Goal: Task Accomplishment & Management: Complete application form

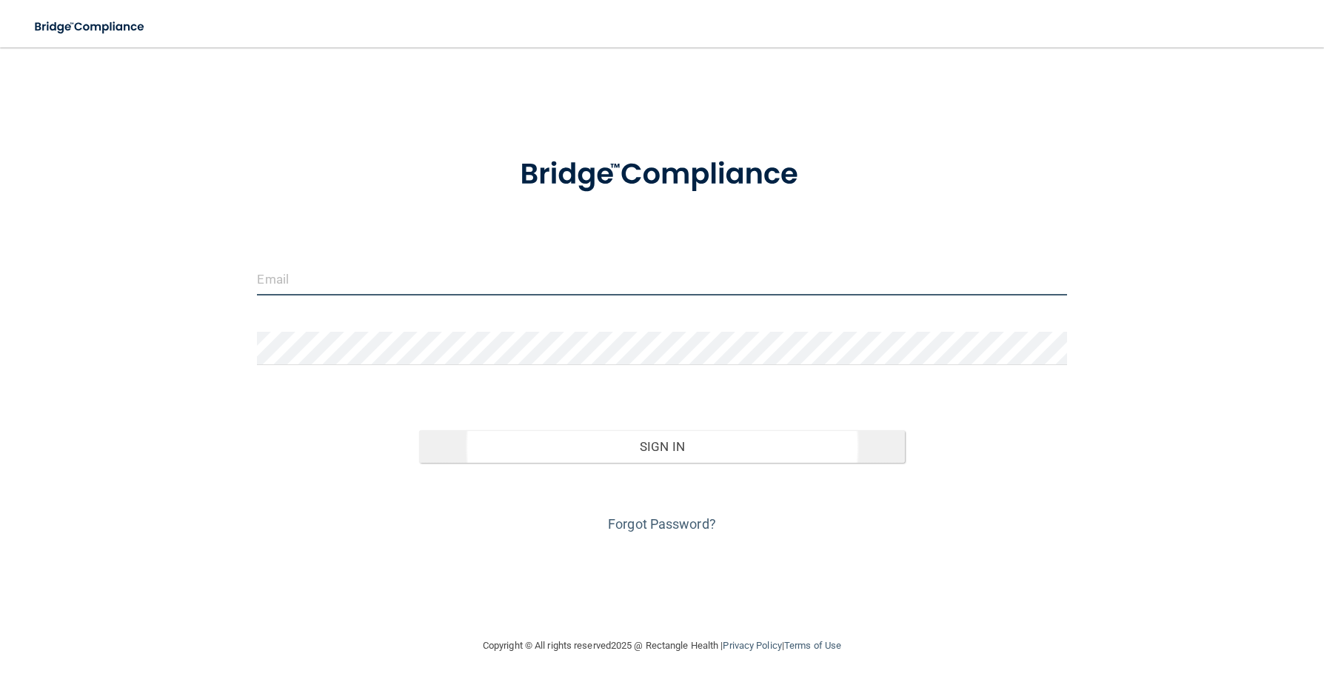
type input "[EMAIL_ADDRESS][DOMAIN_NAME]"
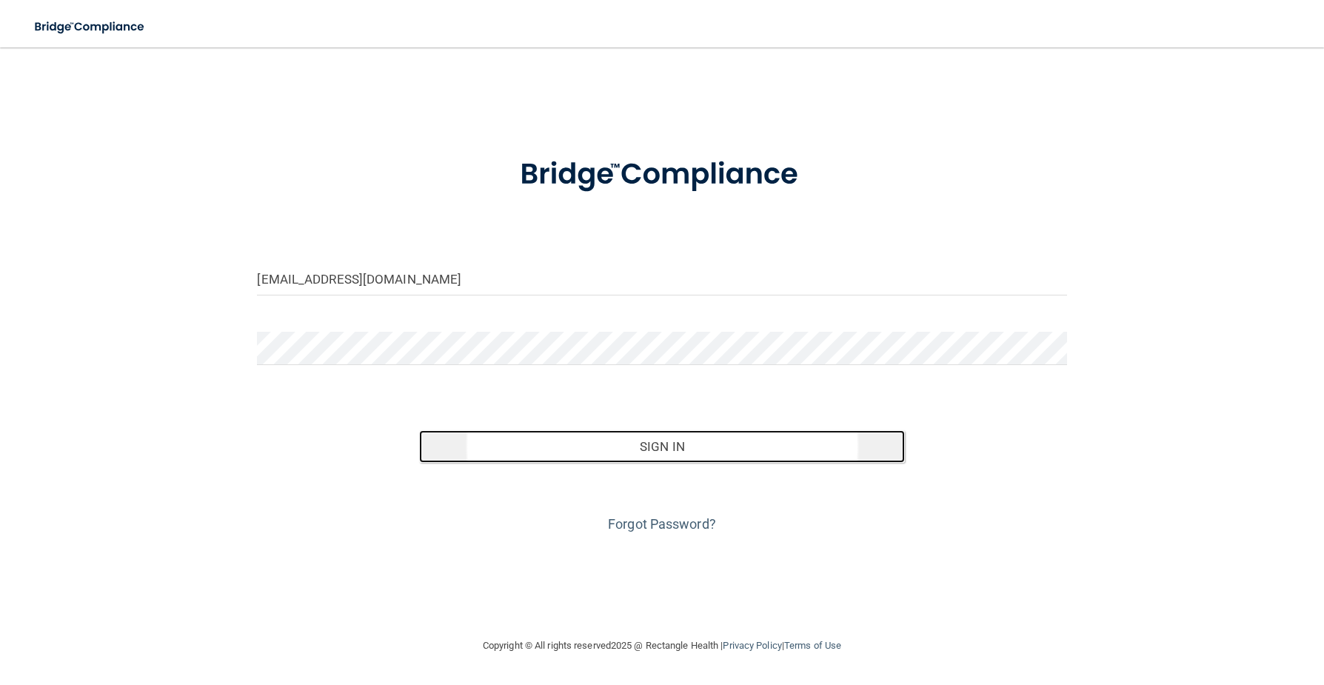
click at [562, 444] on button "Sign In" at bounding box center [662, 446] width 486 height 33
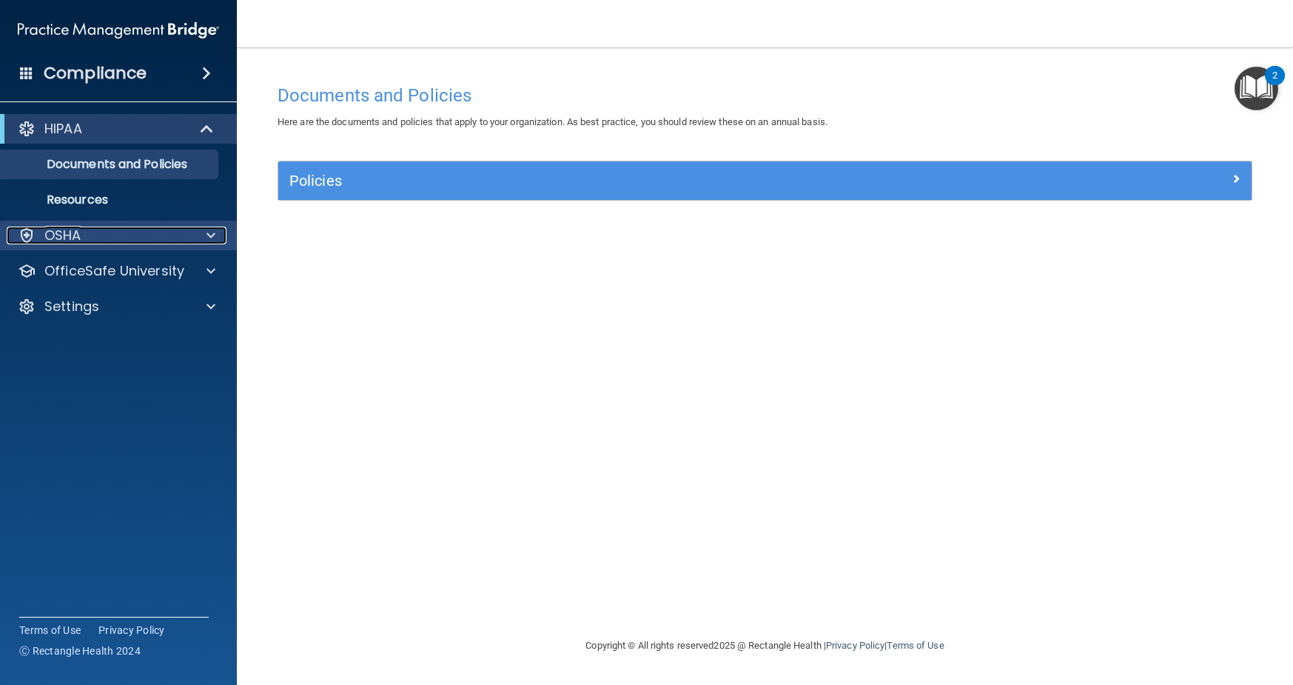
click at [210, 235] on span at bounding box center [211, 236] width 9 height 18
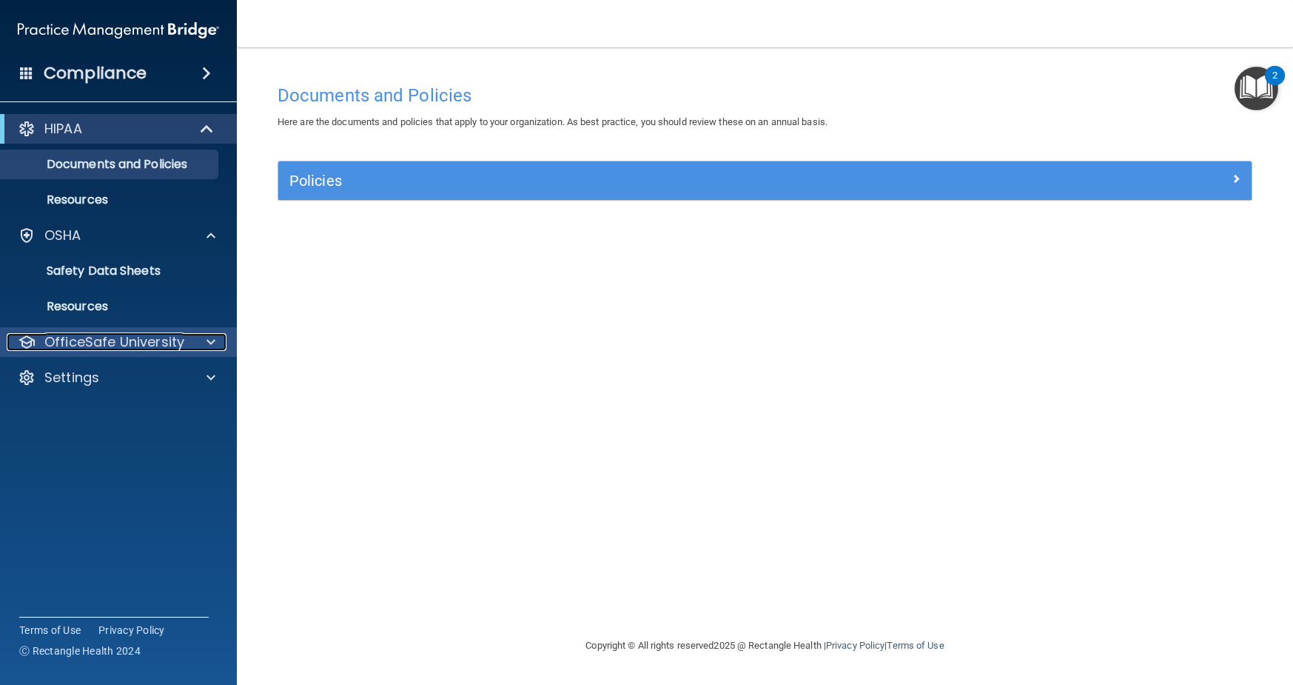
click at [211, 340] on span at bounding box center [211, 342] width 9 height 18
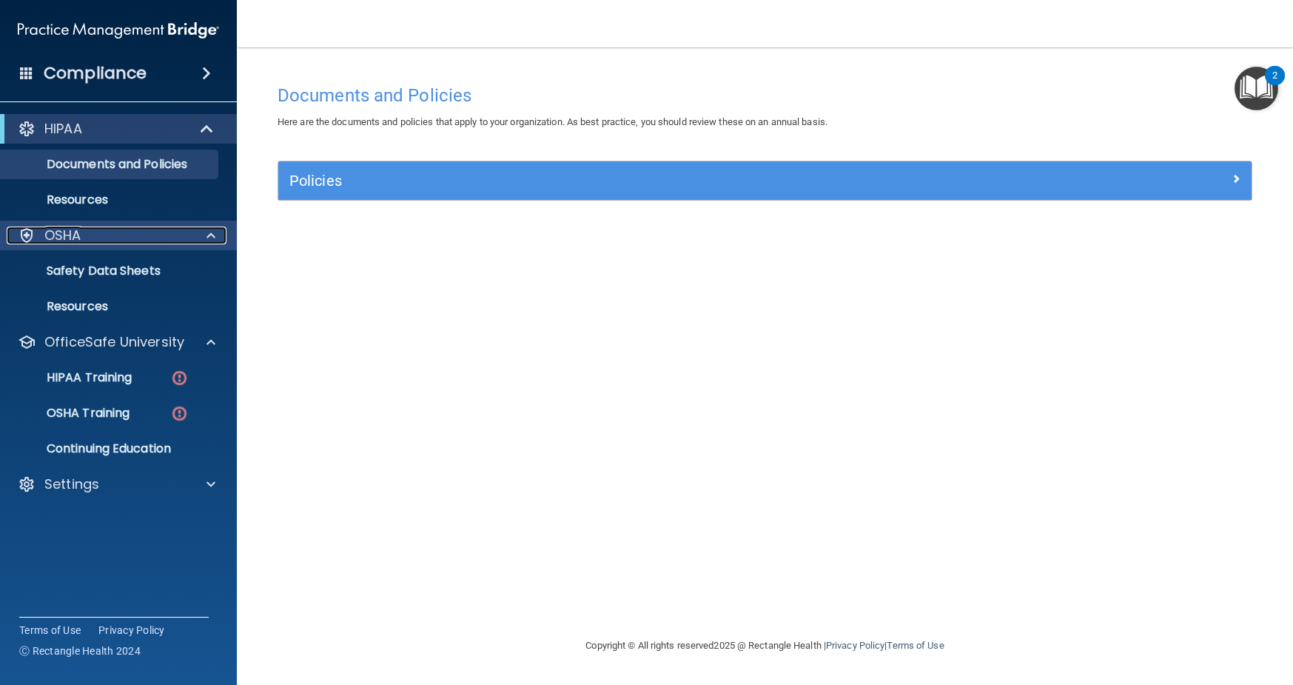
click at [217, 238] on div at bounding box center [208, 236] width 37 height 18
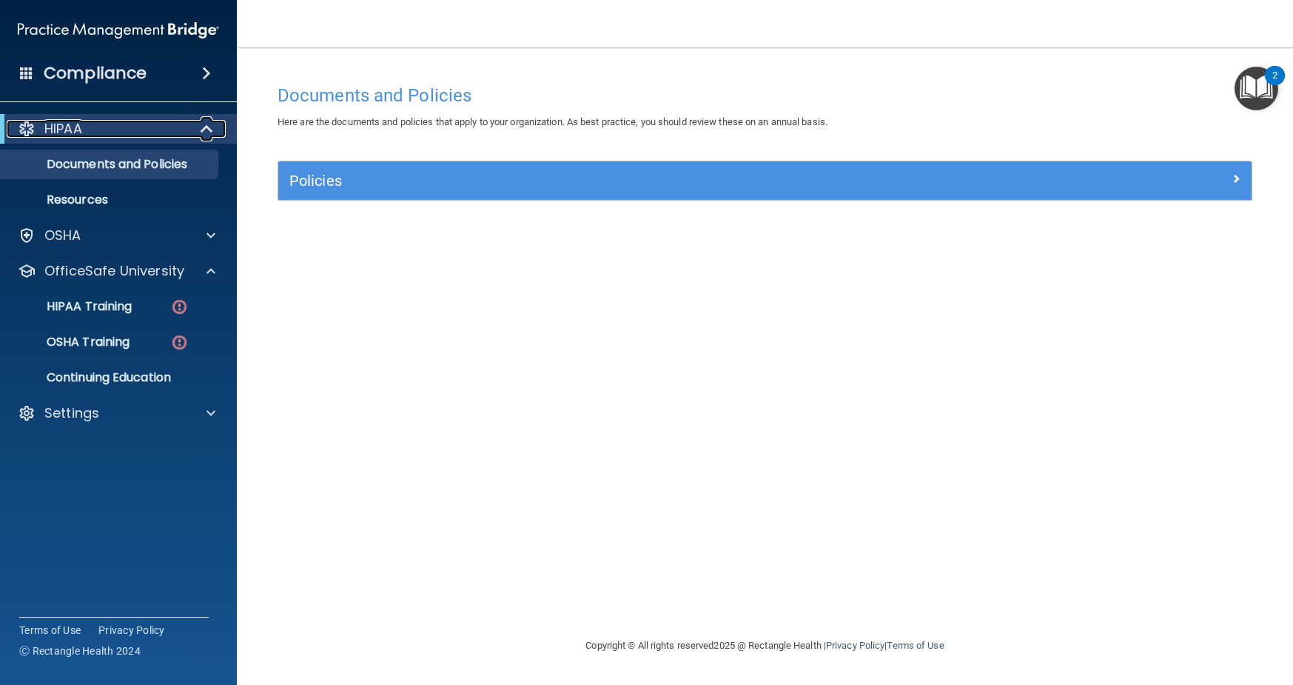
click at [203, 124] on span at bounding box center [208, 129] width 13 height 18
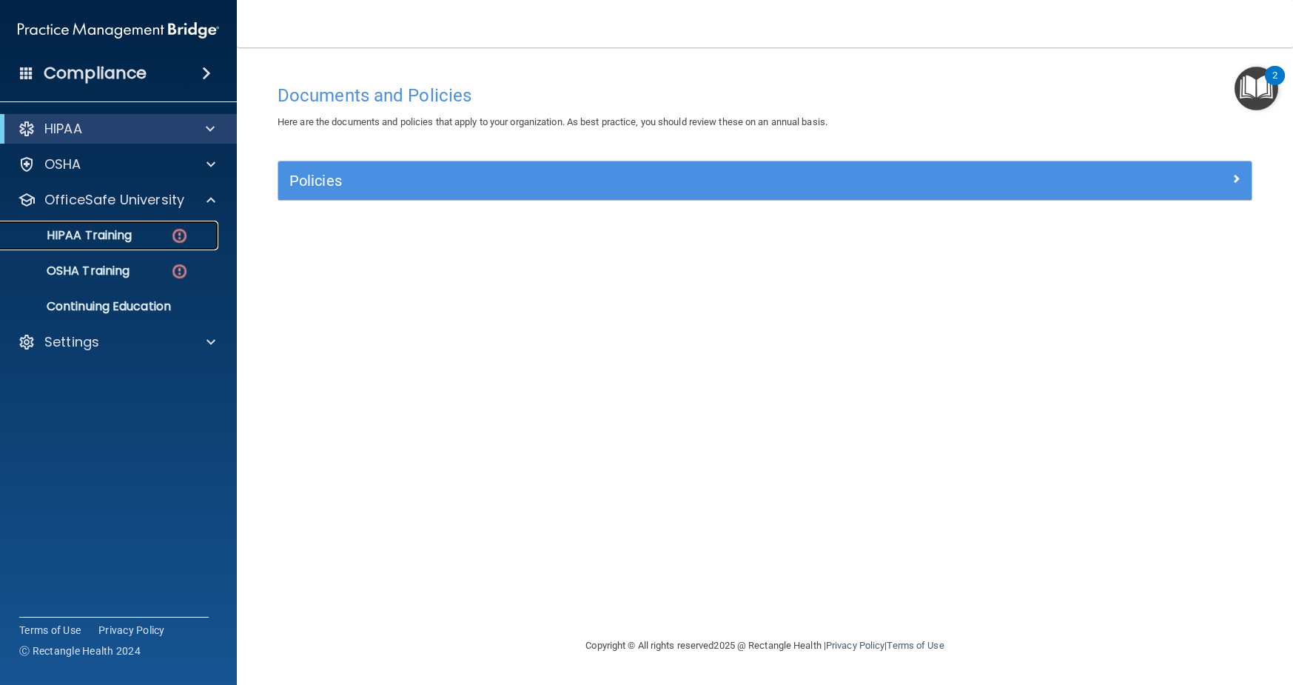
click at [70, 240] on p "HIPAA Training" at bounding box center [71, 235] width 122 height 15
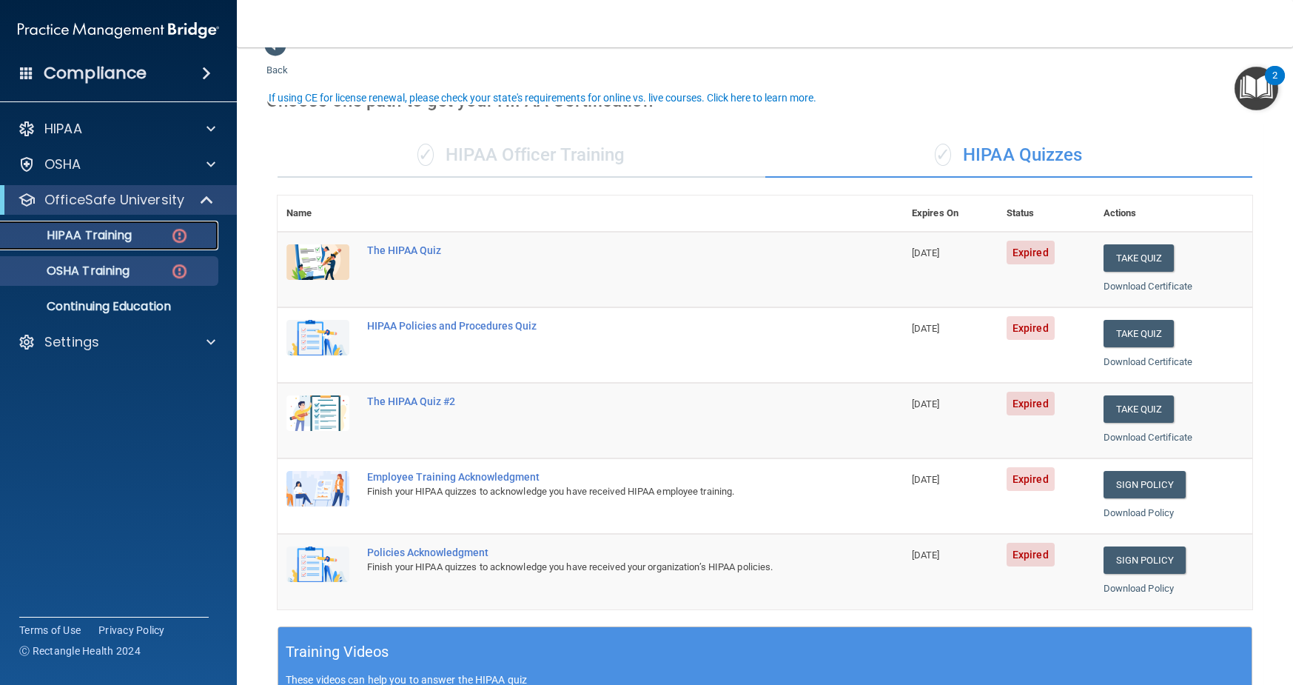
scroll to position [22, 0]
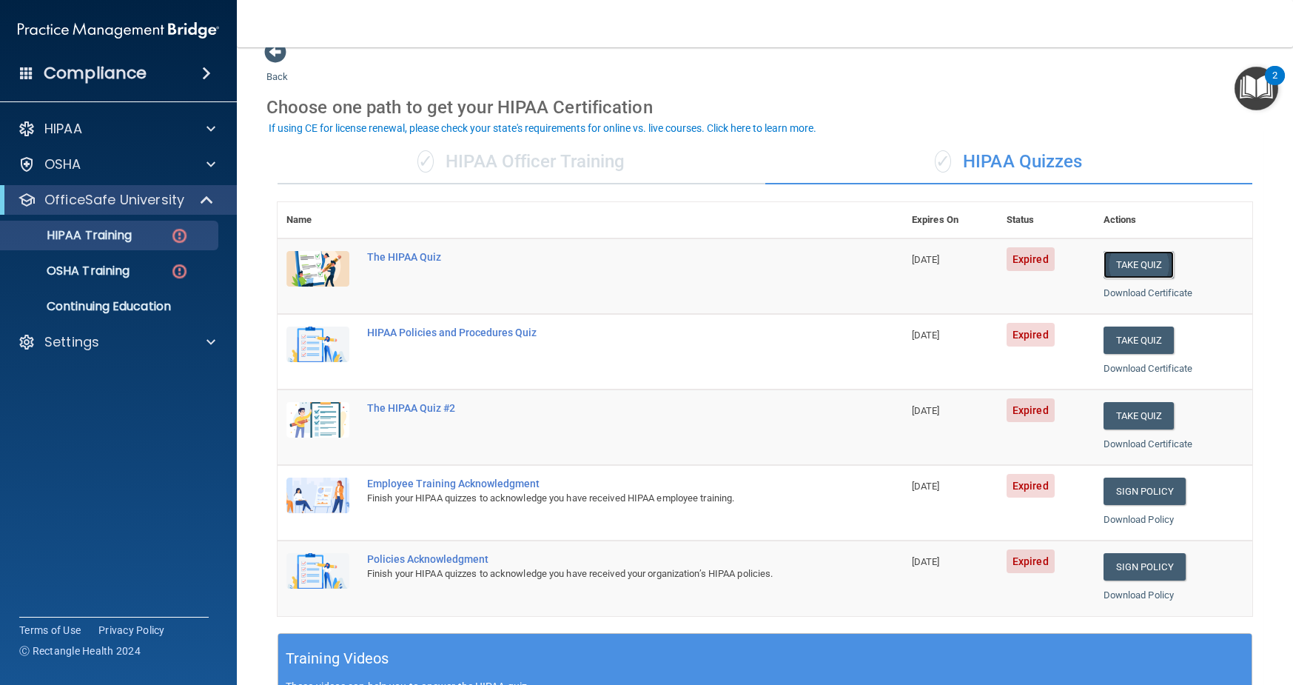
click at [1143, 263] on button "Take Quiz" at bounding box center [1139, 264] width 71 height 27
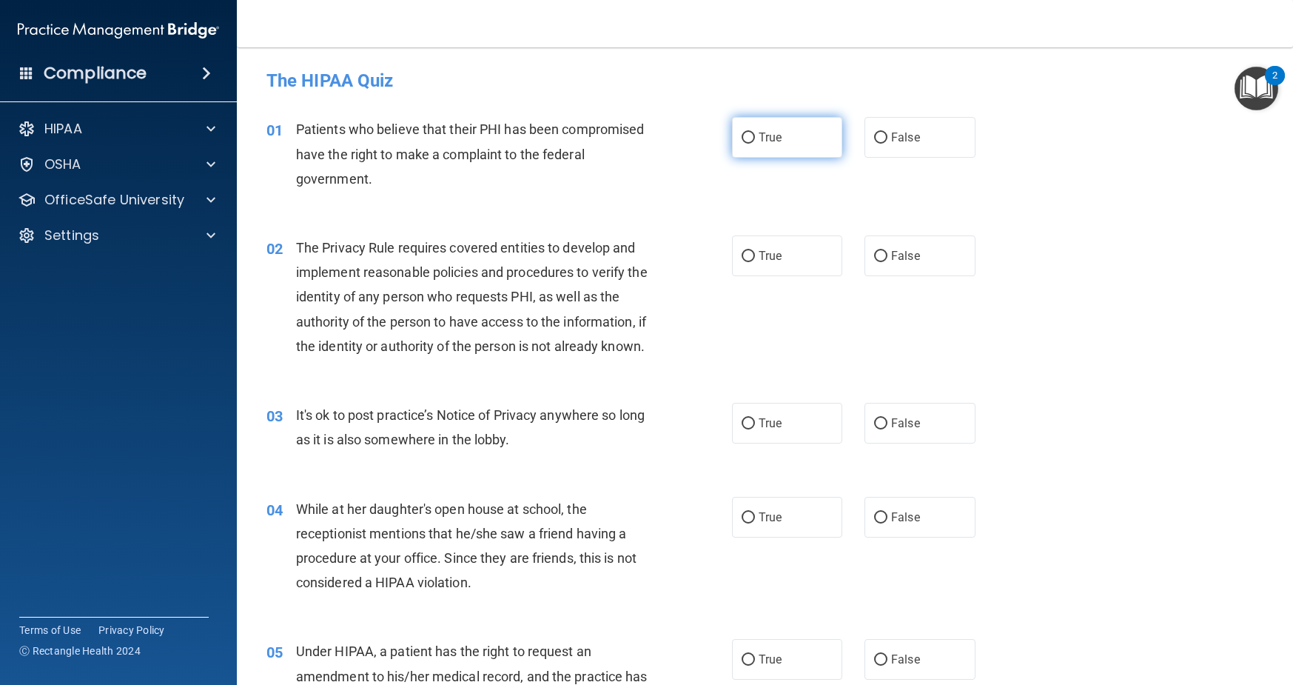
click at [750, 138] on input "True" at bounding box center [748, 138] width 13 height 11
radio input "true"
click at [753, 257] on input "True" at bounding box center [748, 256] width 13 height 11
radio input "true"
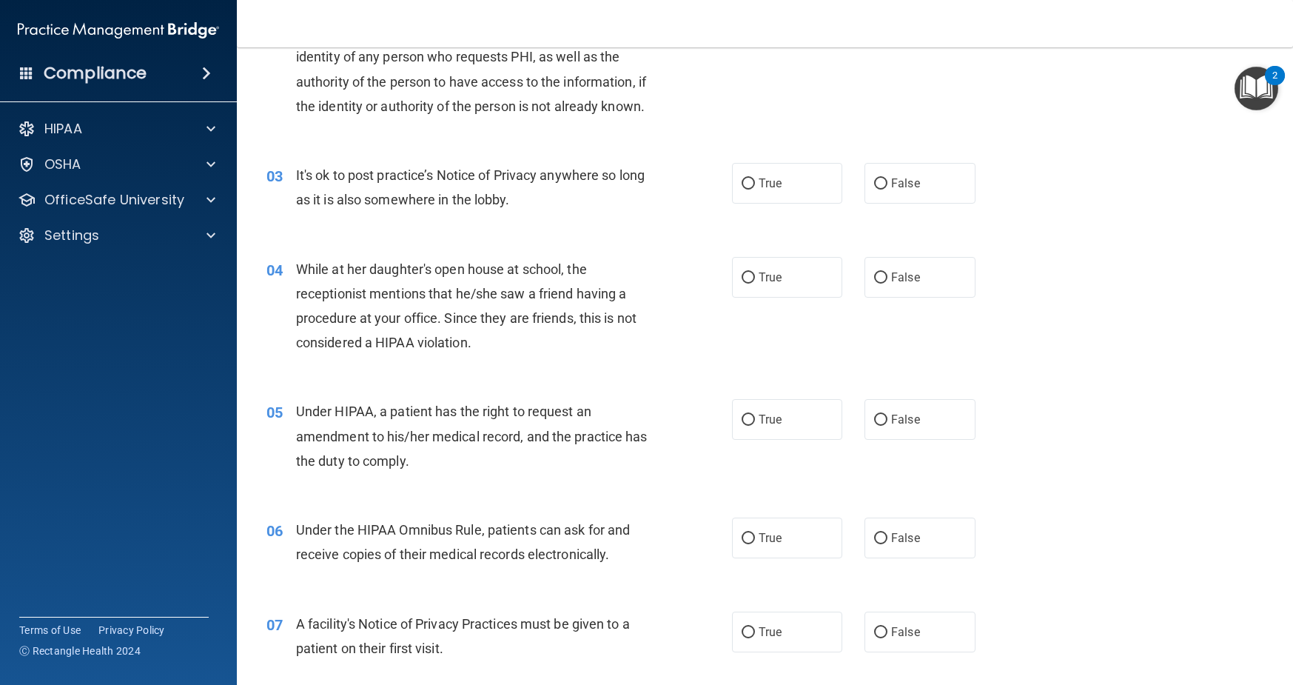
scroll to position [239, 0]
click at [746, 184] on input "True" at bounding box center [748, 184] width 13 height 11
radio input "true"
click at [881, 275] on input "False" at bounding box center [880, 278] width 13 height 11
radio input "true"
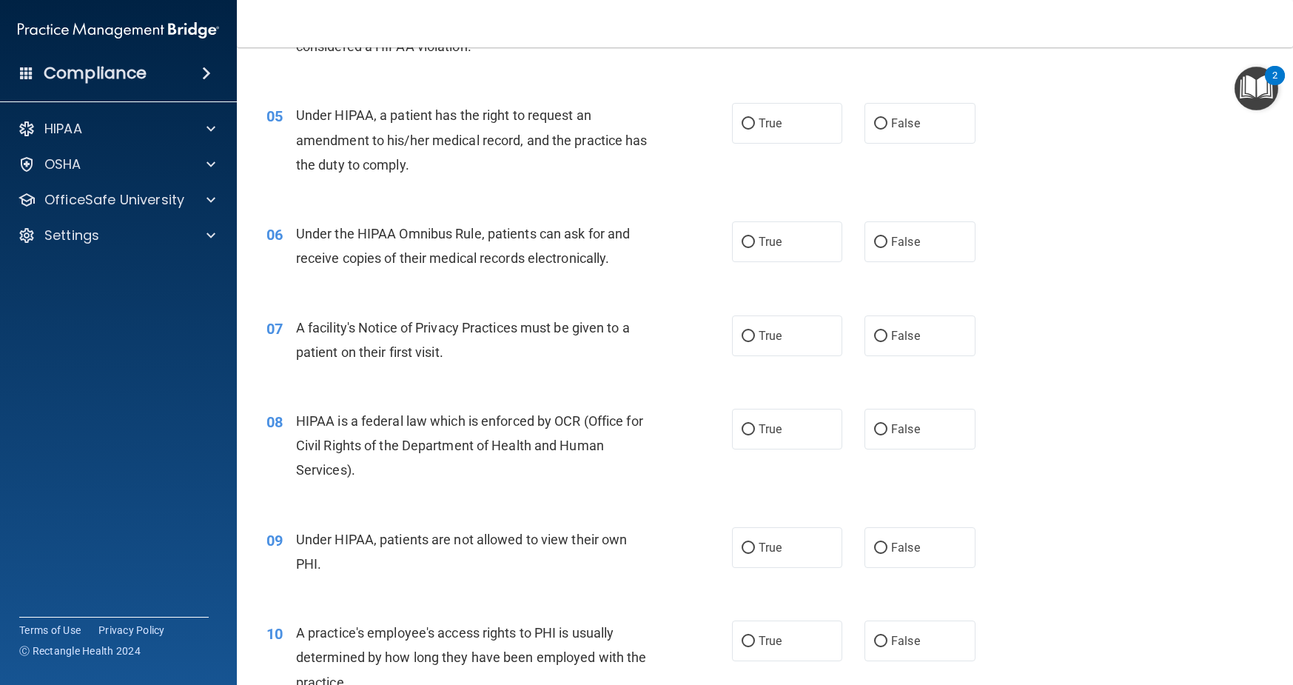
scroll to position [545, 0]
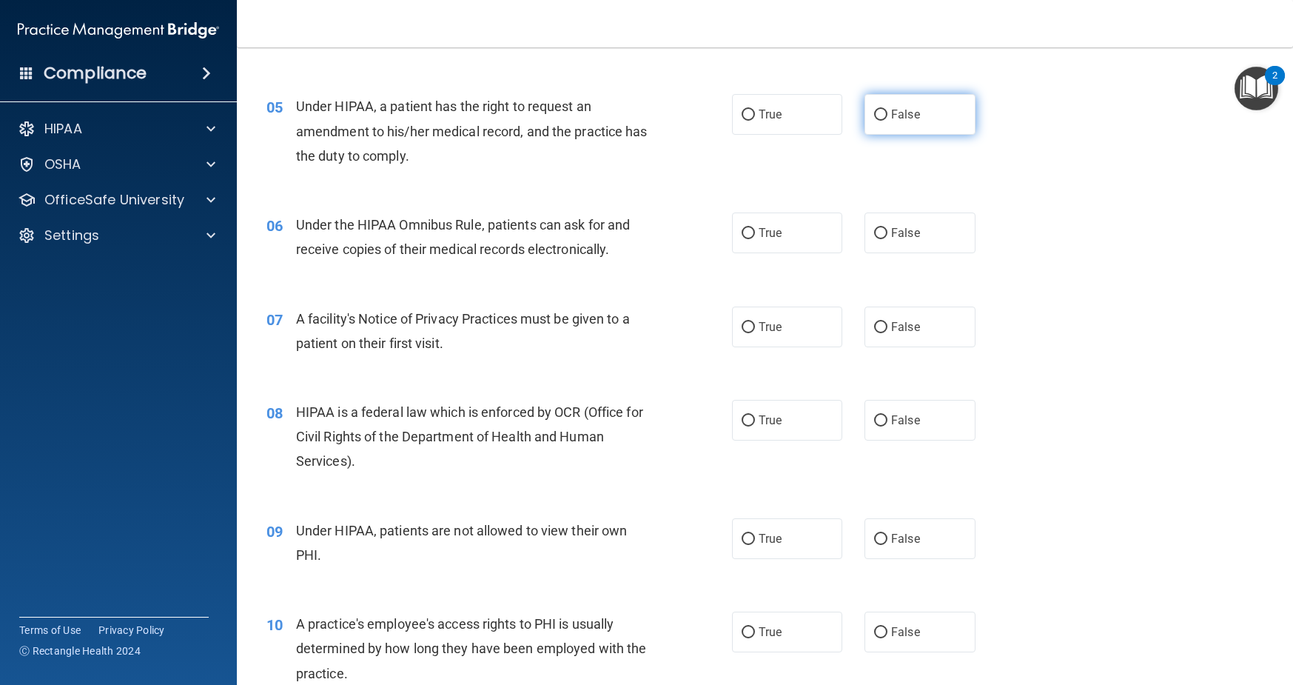
click at [880, 110] on input "False" at bounding box center [880, 115] width 13 height 11
radio input "true"
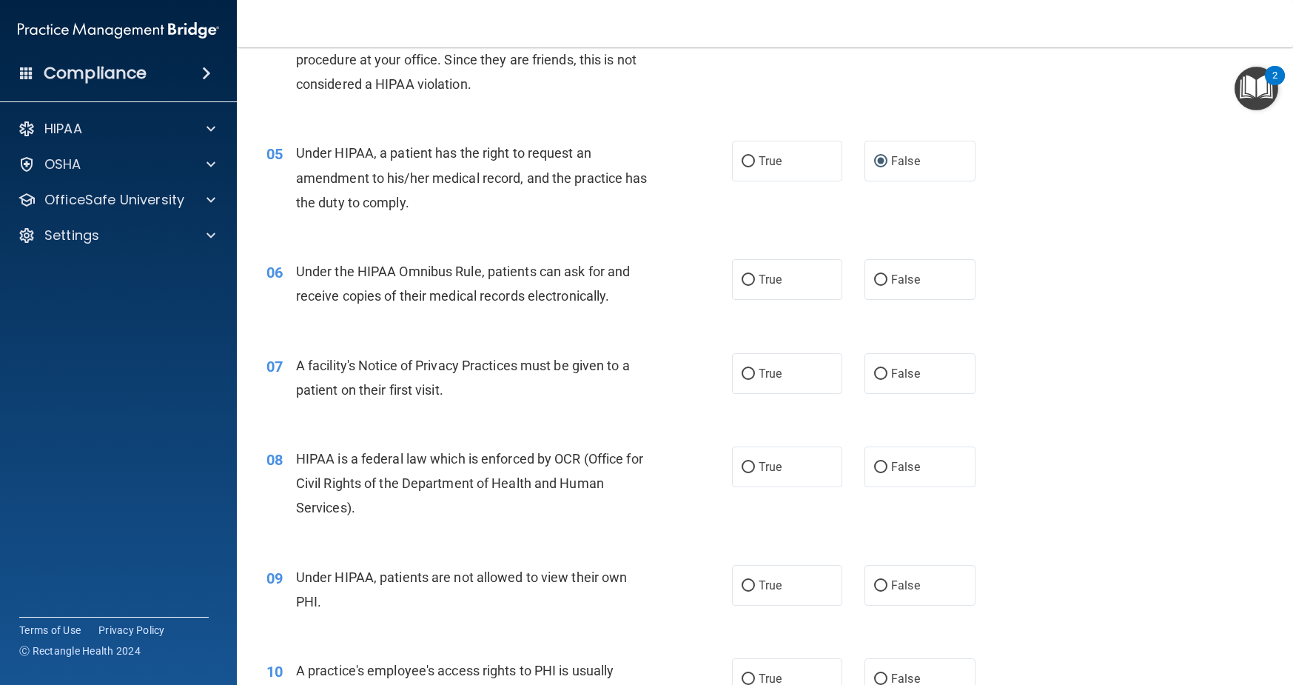
scroll to position [546, 0]
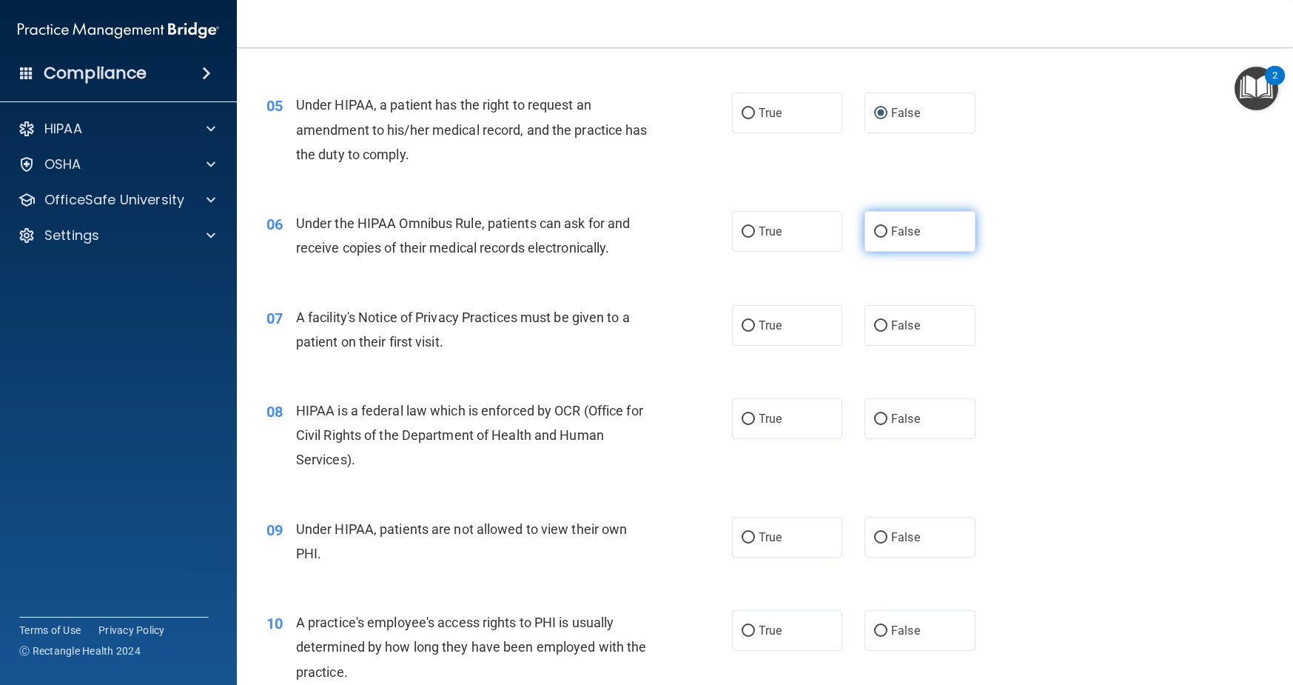
click at [875, 232] on input "False" at bounding box center [880, 232] width 13 height 11
radio input "true"
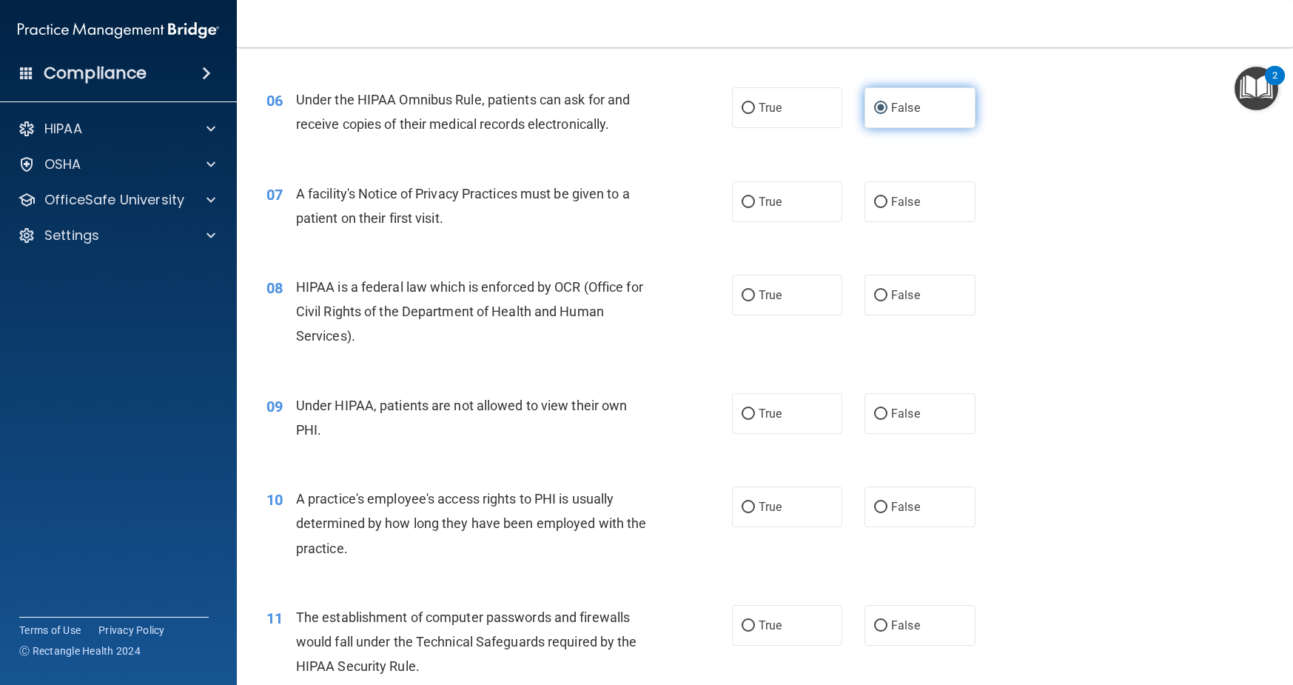
scroll to position [672, 0]
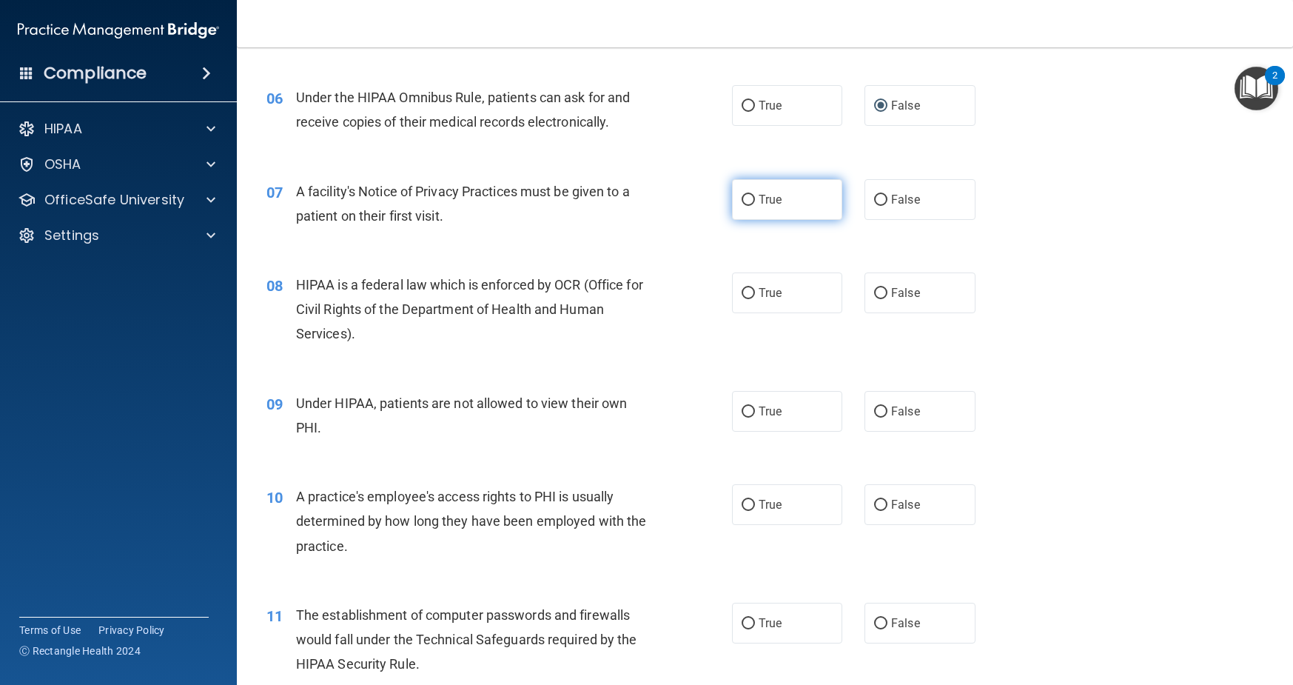
click at [751, 198] on input "True" at bounding box center [748, 200] width 13 height 11
radio input "true"
click at [743, 292] on input "True" at bounding box center [748, 293] width 13 height 11
radio input "true"
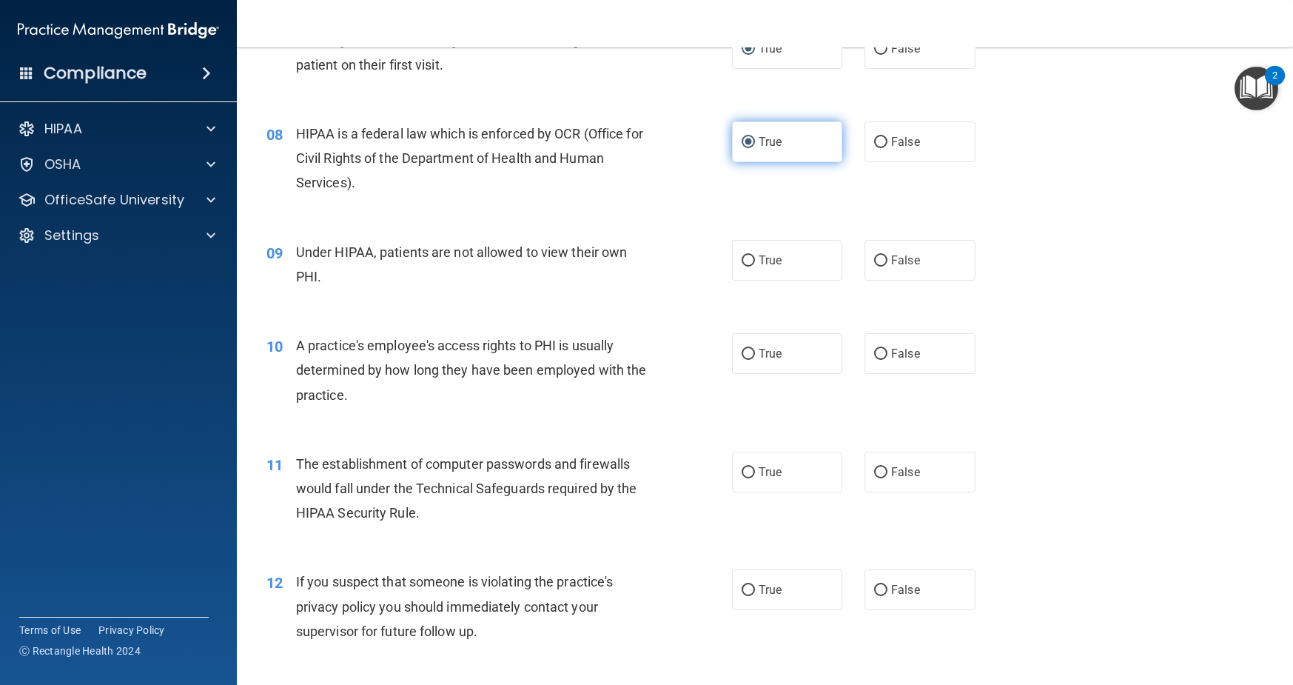
scroll to position [824, 0]
click at [887, 261] on input "False" at bounding box center [880, 260] width 13 height 11
radio input "true"
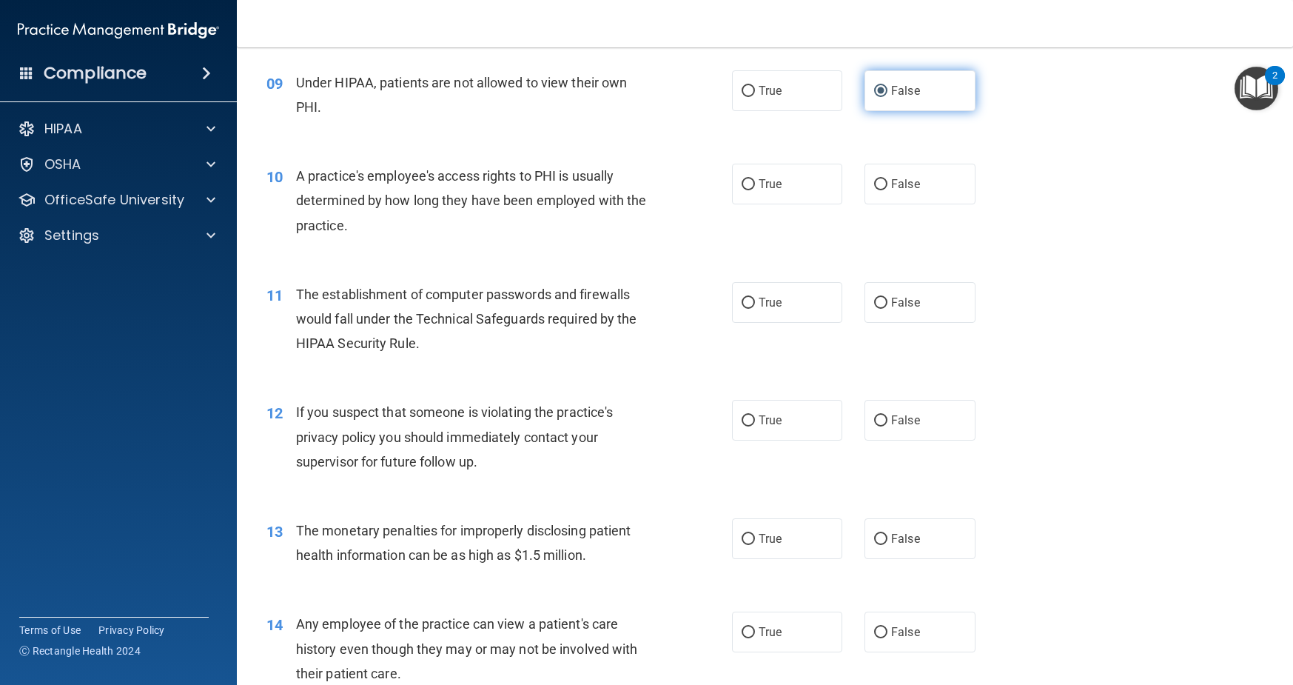
scroll to position [994, 0]
click at [877, 180] on input "False" at bounding box center [880, 183] width 13 height 11
radio input "true"
click at [752, 293] on label "True" at bounding box center [787, 301] width 111 height 41
click at [752, 296] on input "True" at bounding box center [748, 301] width 13 height 11
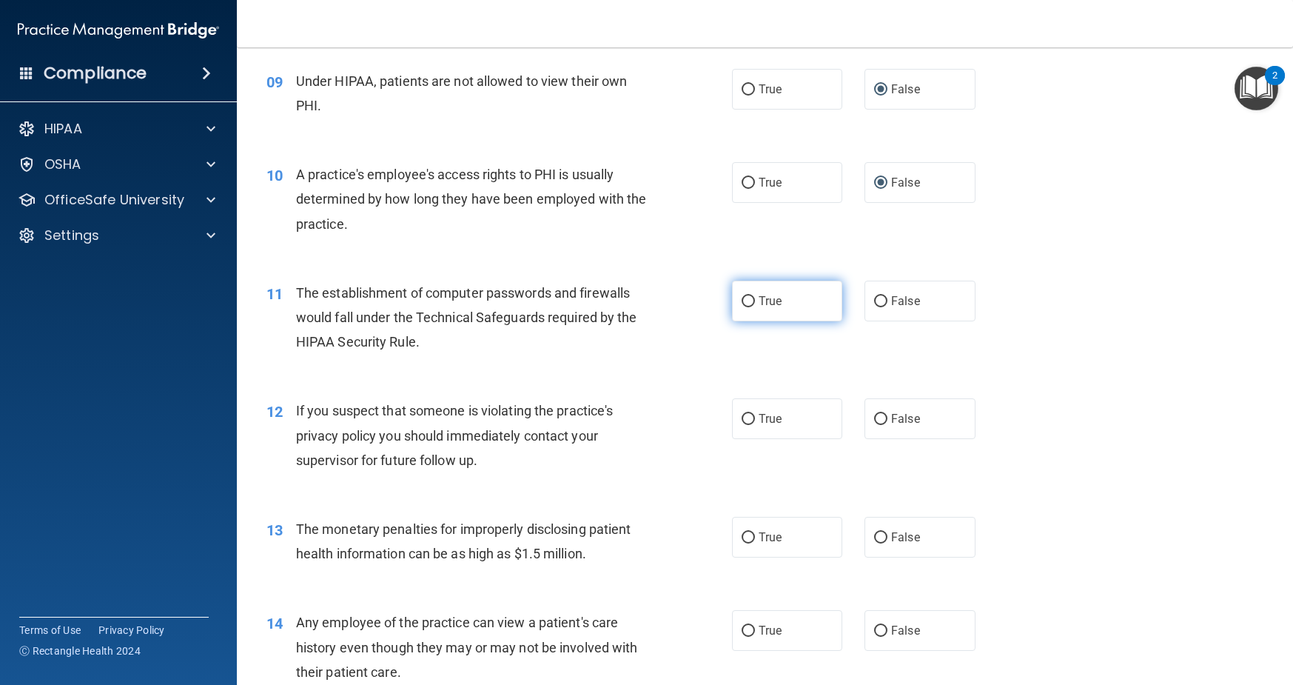
radio input "true"
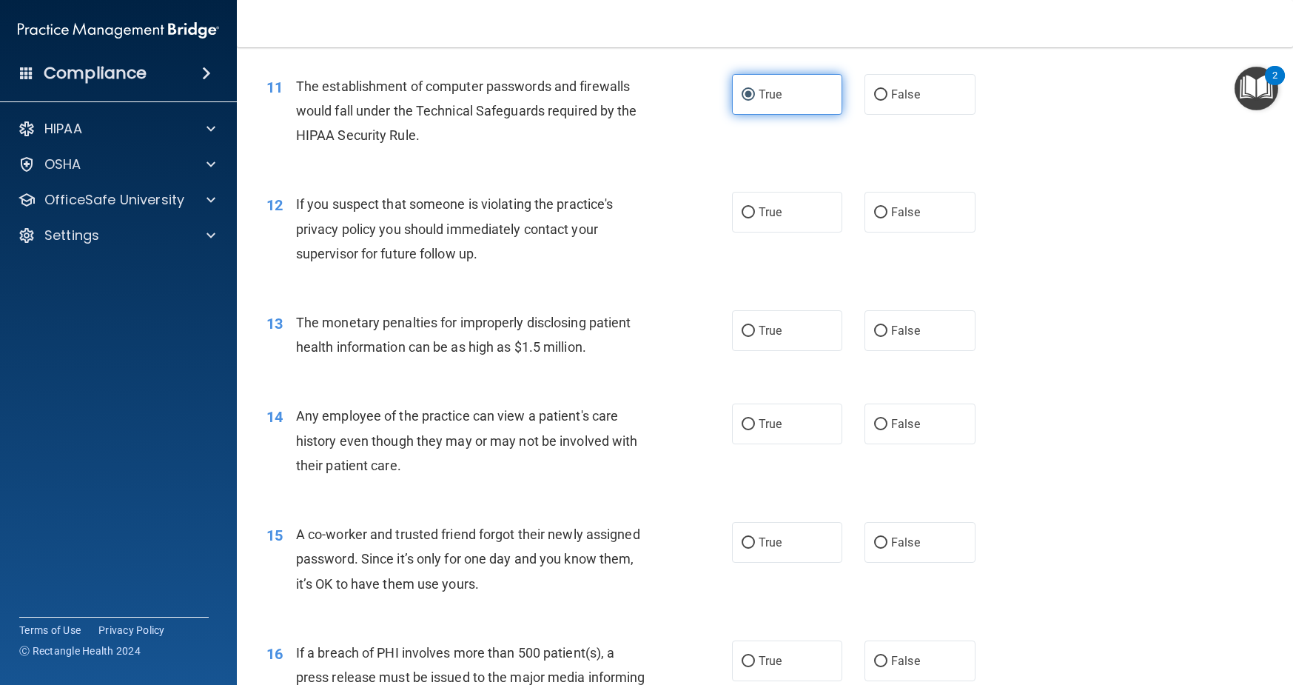
scroll to position [1202, 0]
click at [749, 212] on input "True" at bounding box center [748, 212] width 13 height 11
radio input "true"
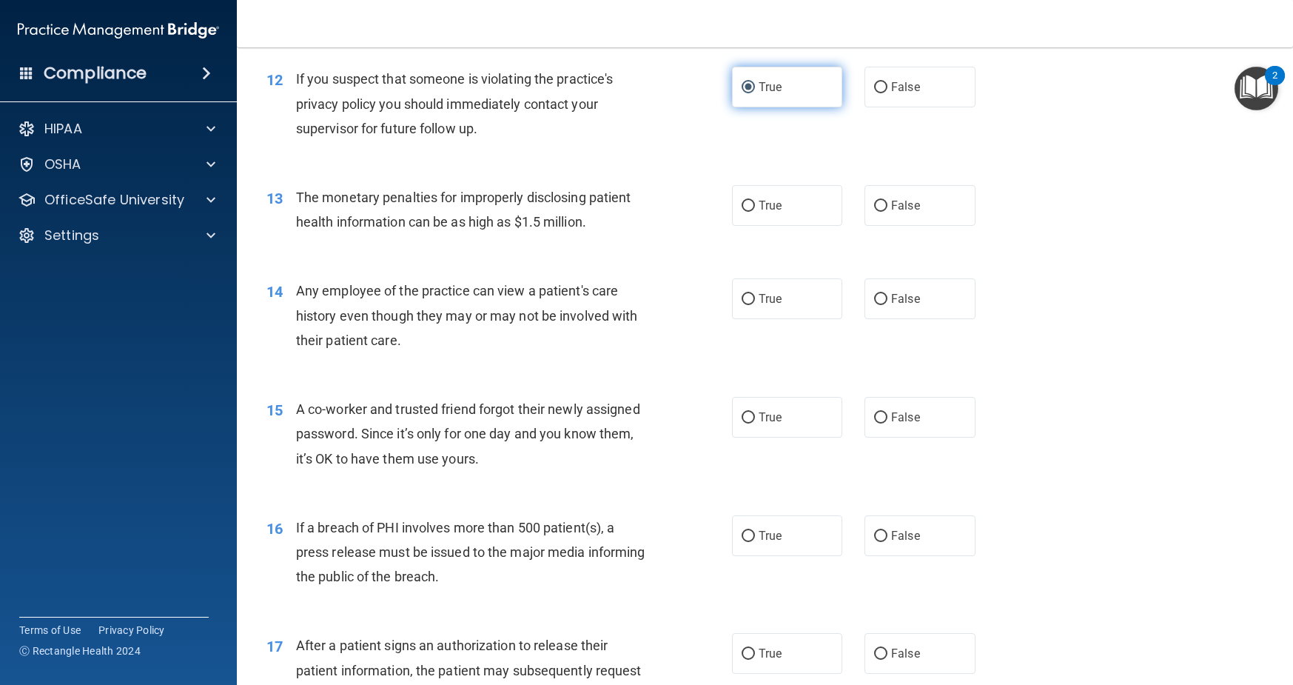
scroll to position [1308, 0]
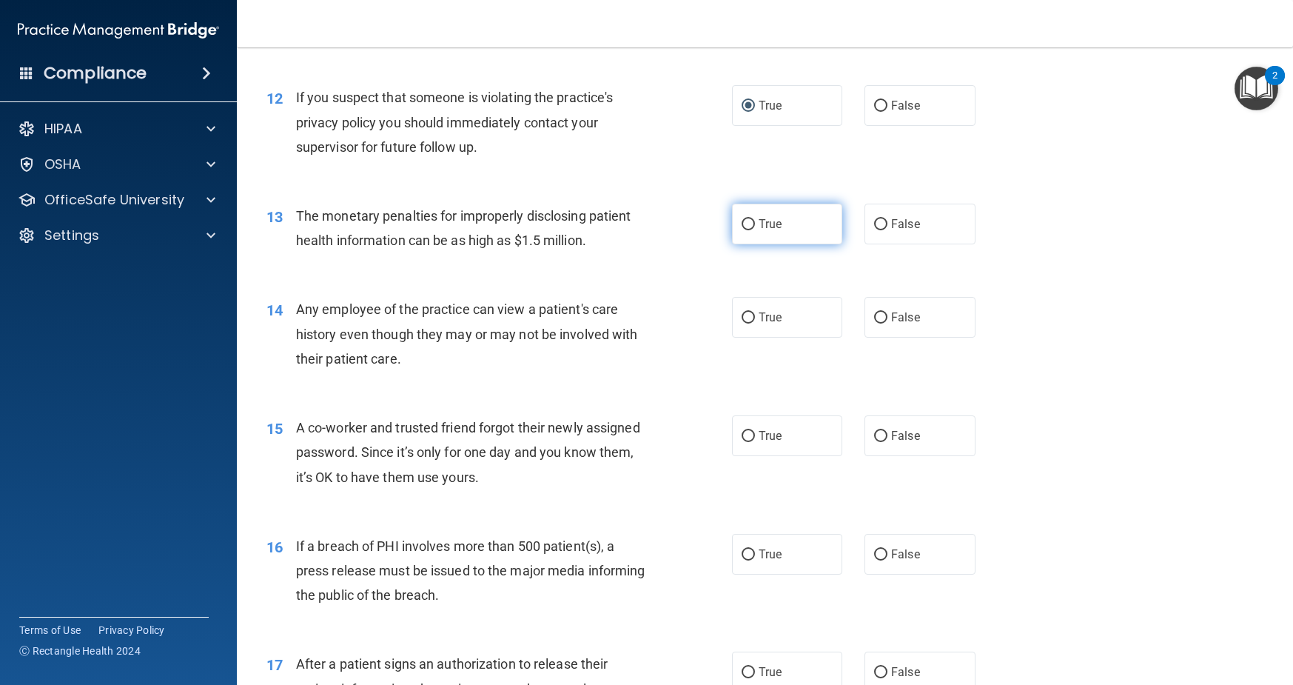
click at [747, 224] on input "True" at bounding box center [748, 224] width 13 height 11
radio input "true"
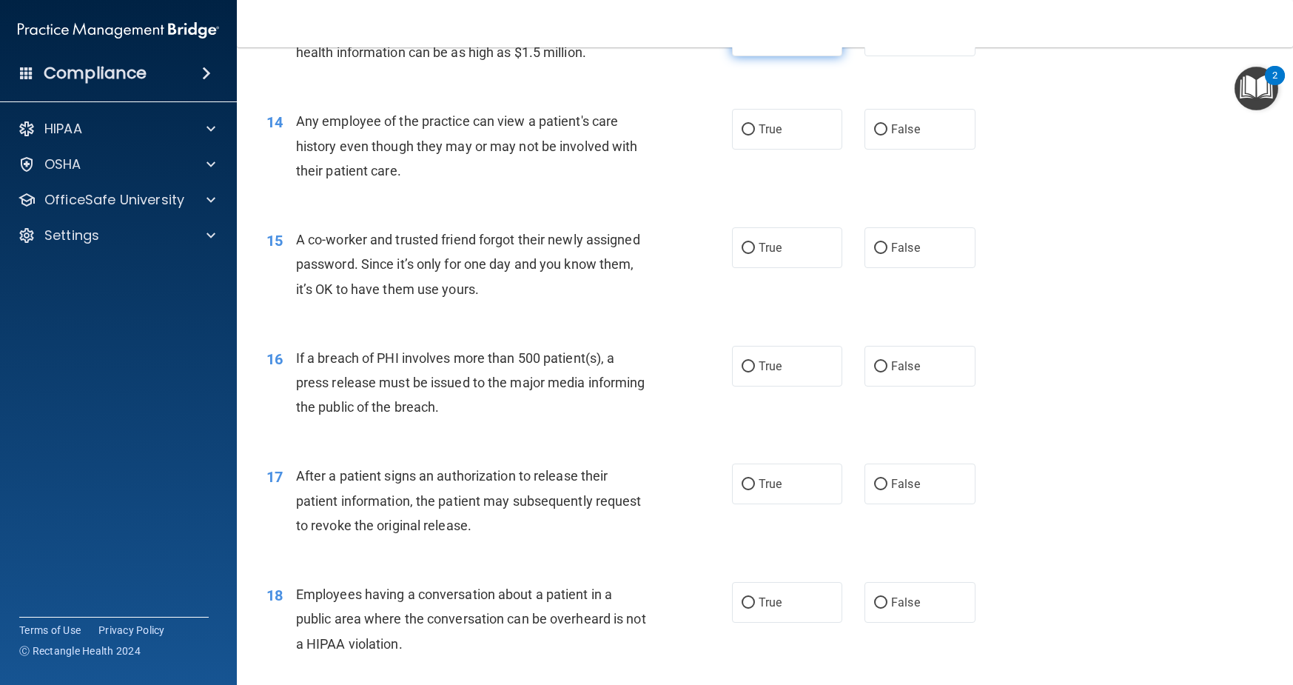
scroll to position [1496, 0]
click at [880, 128] on input "False" at bounding box center [880, 129] width 13 height 11
radio input "true"
click at [876, 247] on input "False" at bounding box center [880, 247] width 13 height 11
radio input "true"
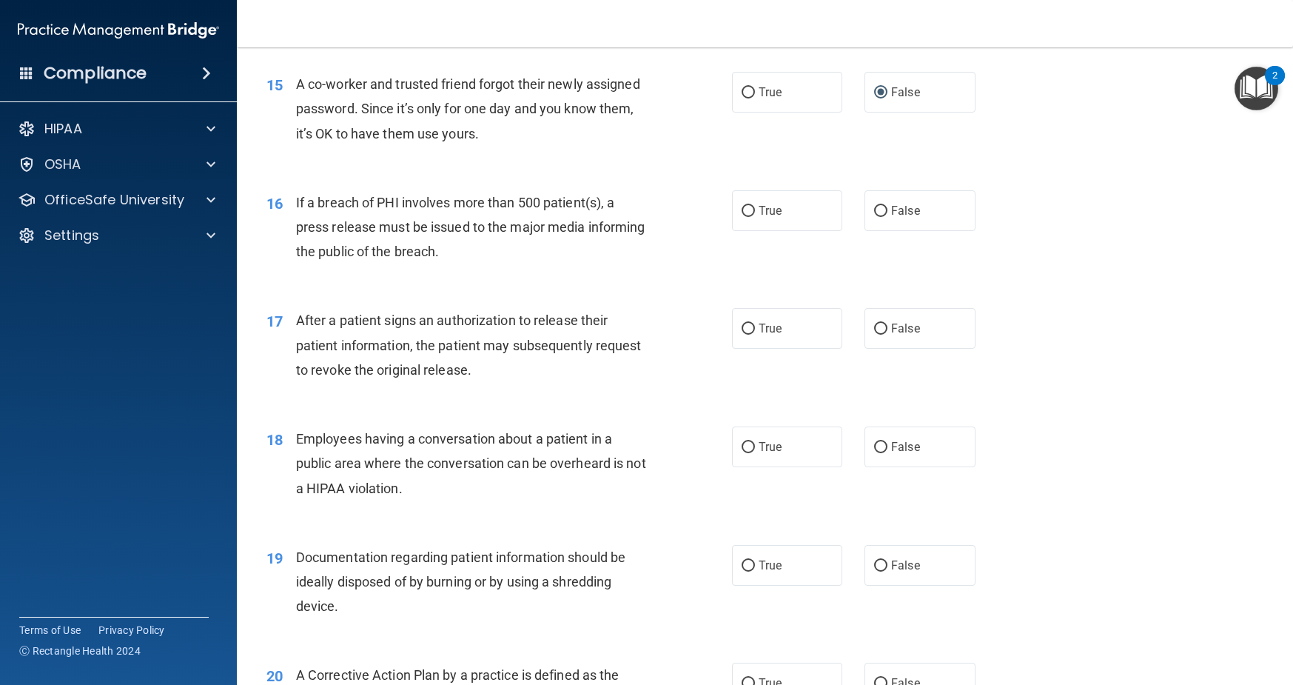
scroll to position [1650, 0]
click at [746, 214] on input "True" at bounding box center [748, 212] width 13 height 11
radio input "true"
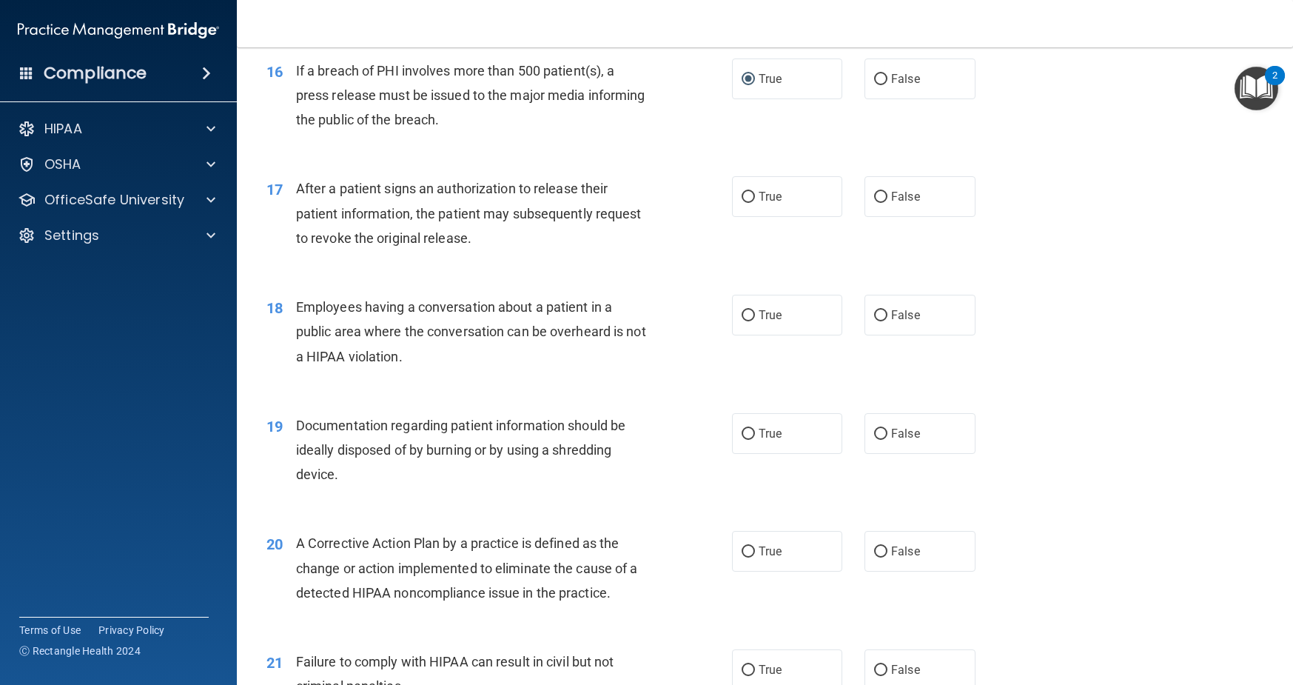
scroll to position [1780, 0]
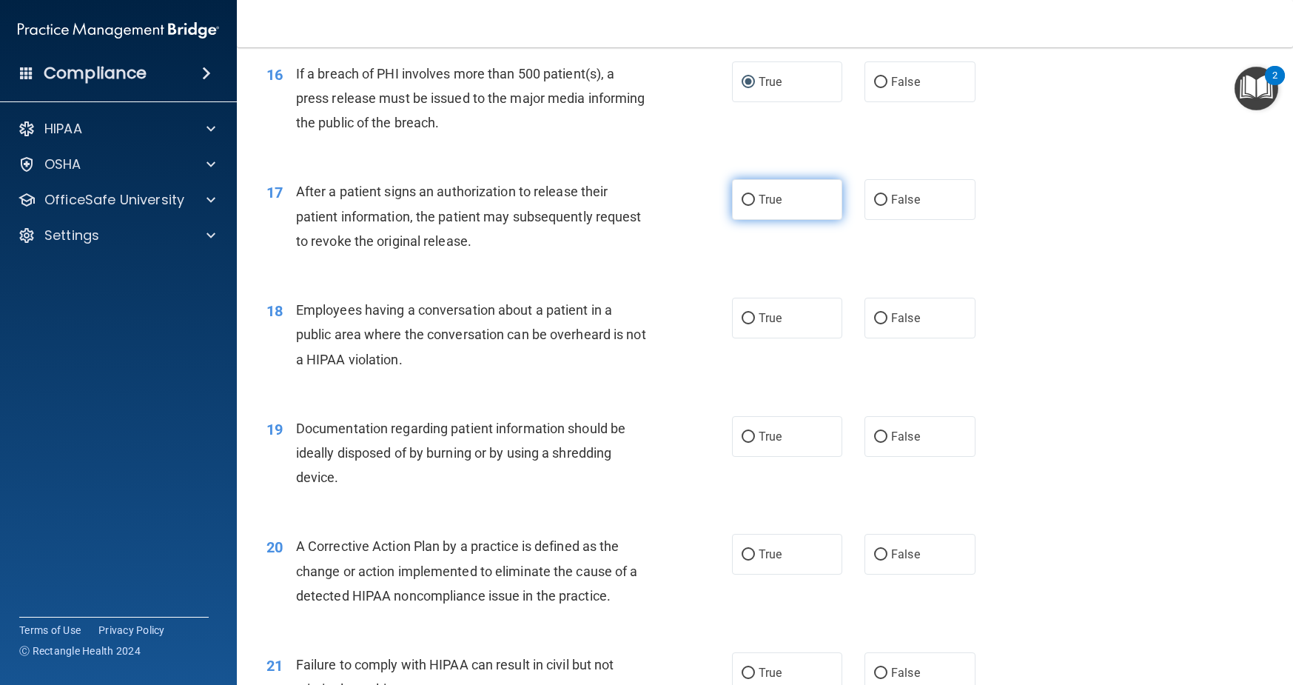
click at [751, 200] on input "True" at bounding box center [748, 200] width 13 height 11
radio input "true"
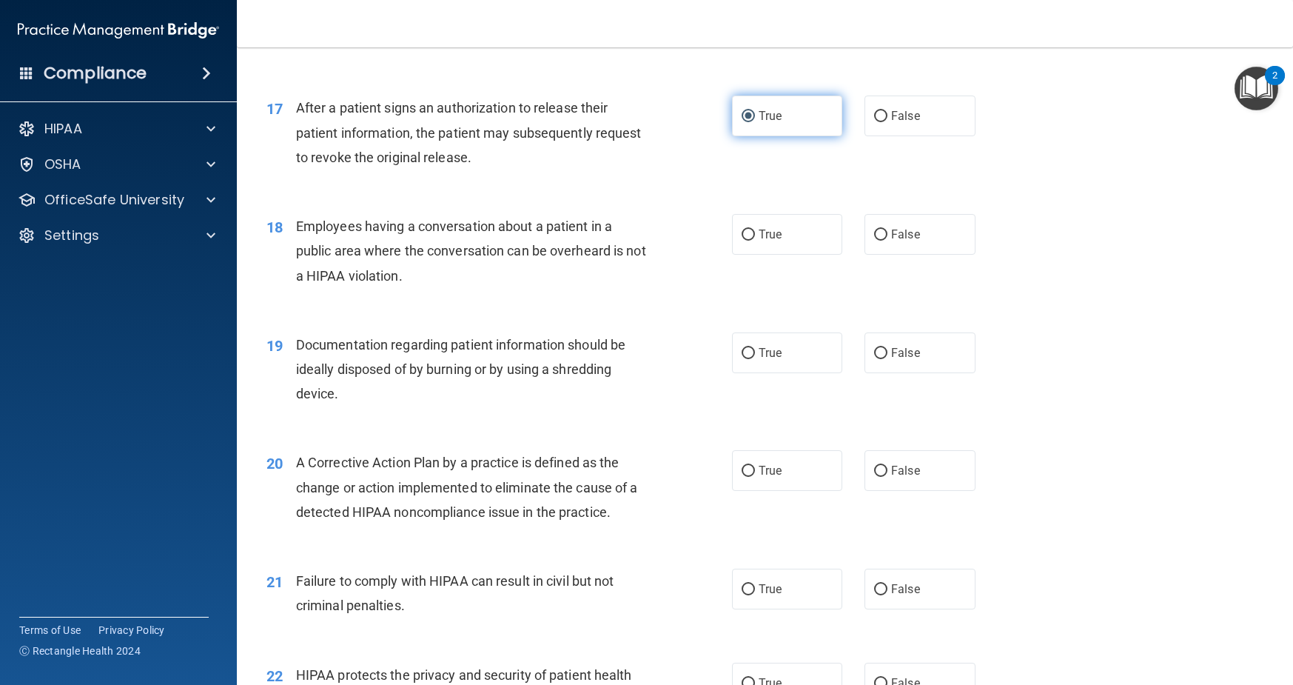
scroll to position [1876, 0]
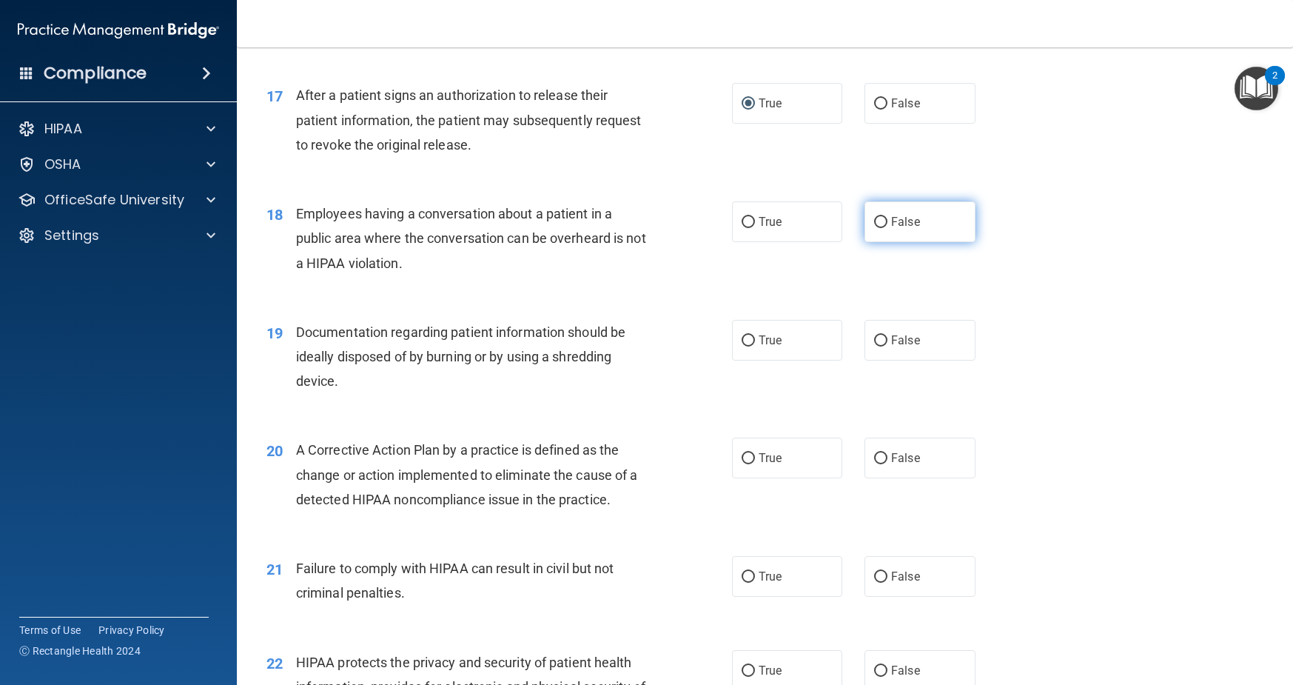
click at [881, 221] on input "False" at bounding box center [880, 222] width 13 height 11
radio input "true"
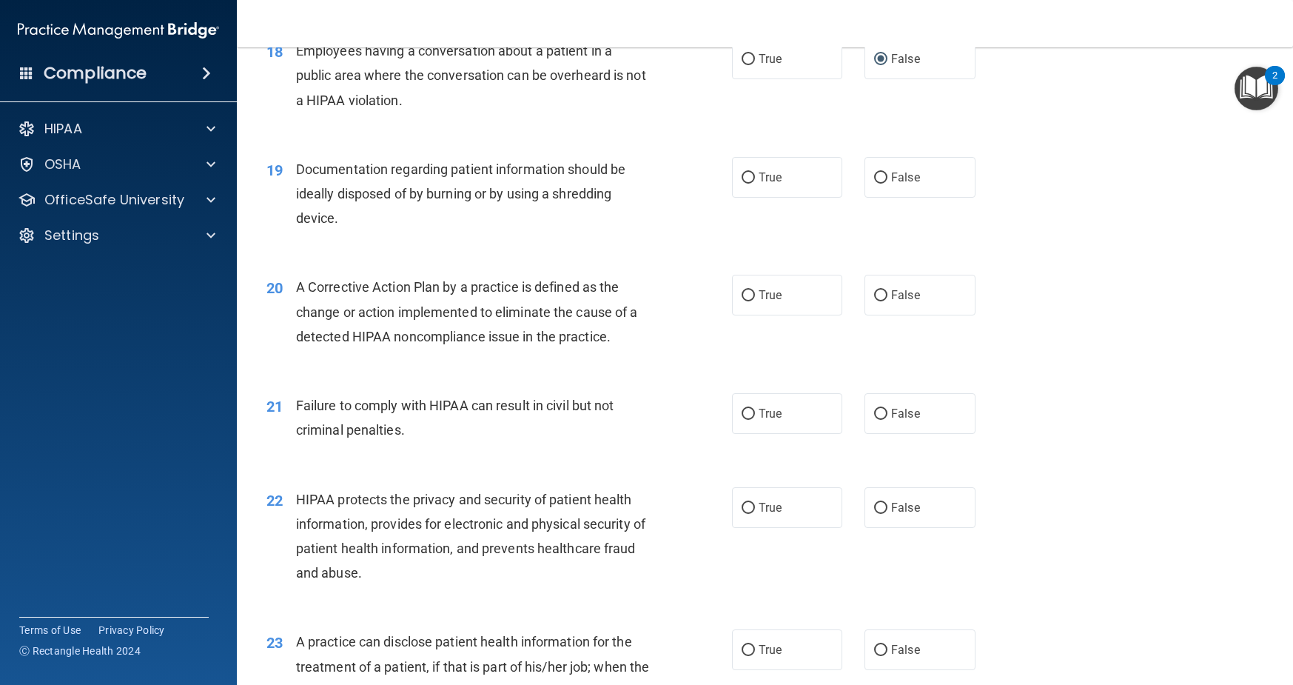
scroll to position [2040, 0]
click at [744, 175] on input "True" at bounding box center [748, 177] width 13 height 11
radio input "true"
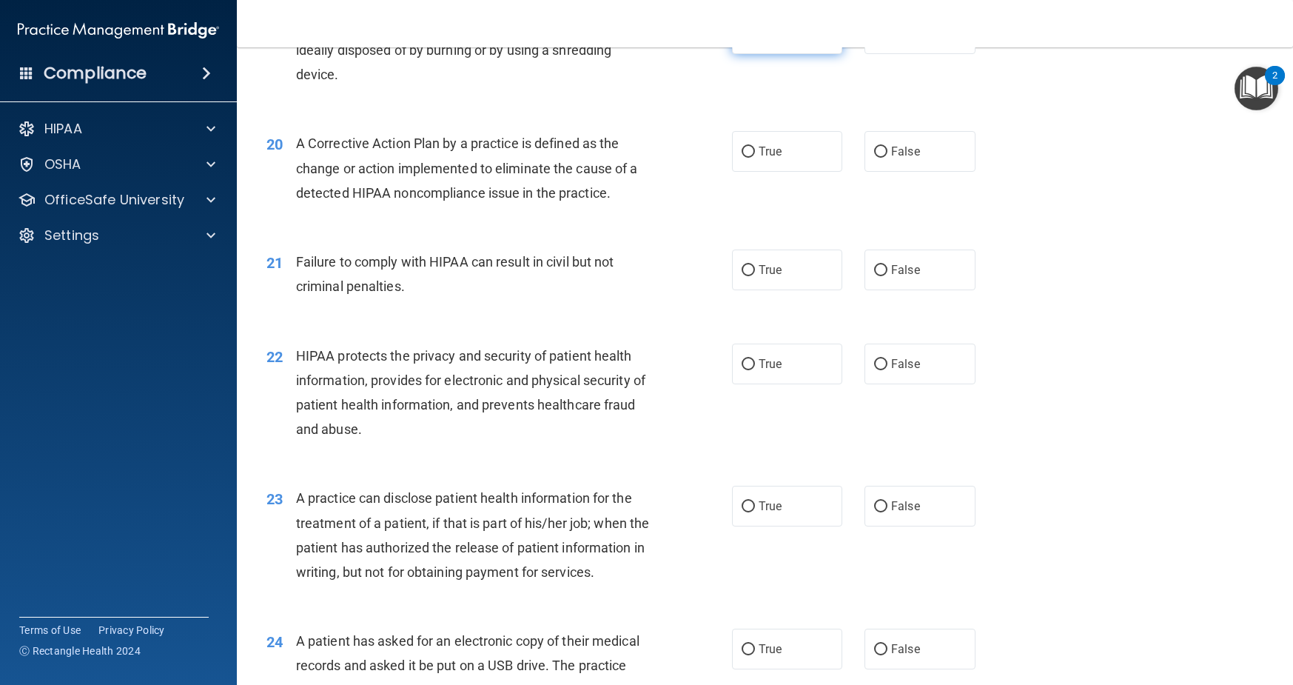
scroll to position [2192, 0]
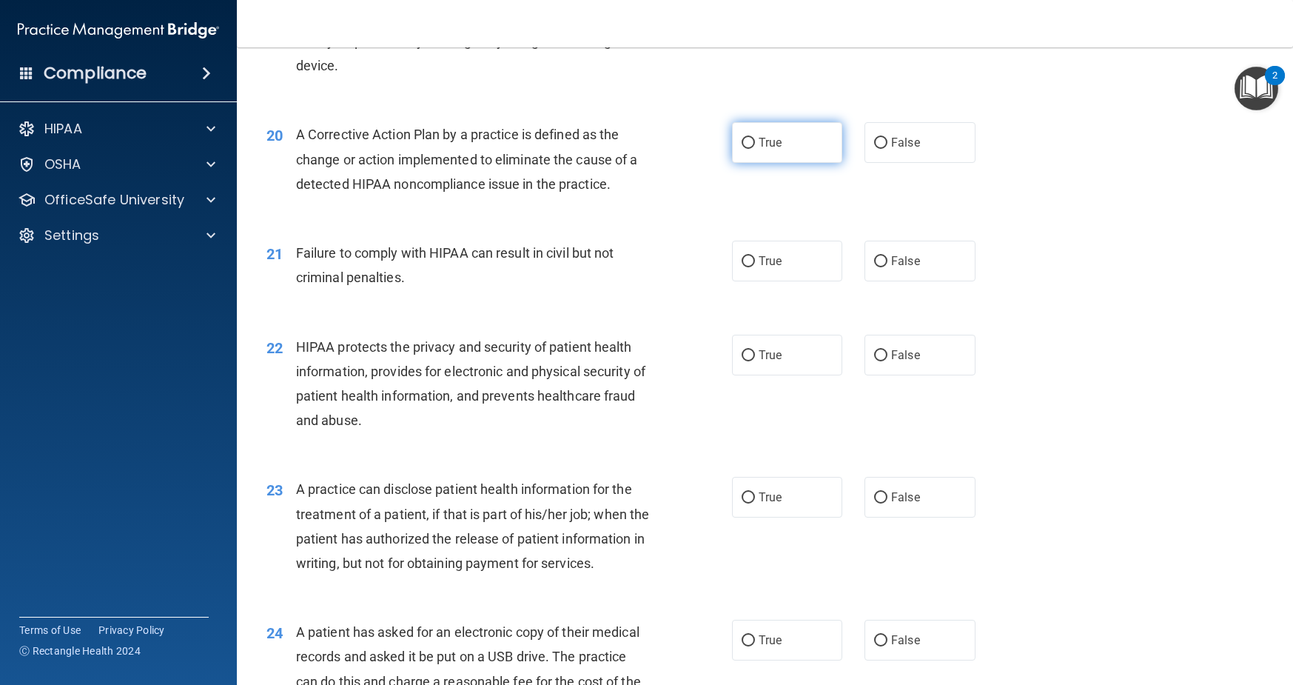
click at [746, 144] on input "True" at bounding box center [748, 143] width 13 height 11
radio input "true"
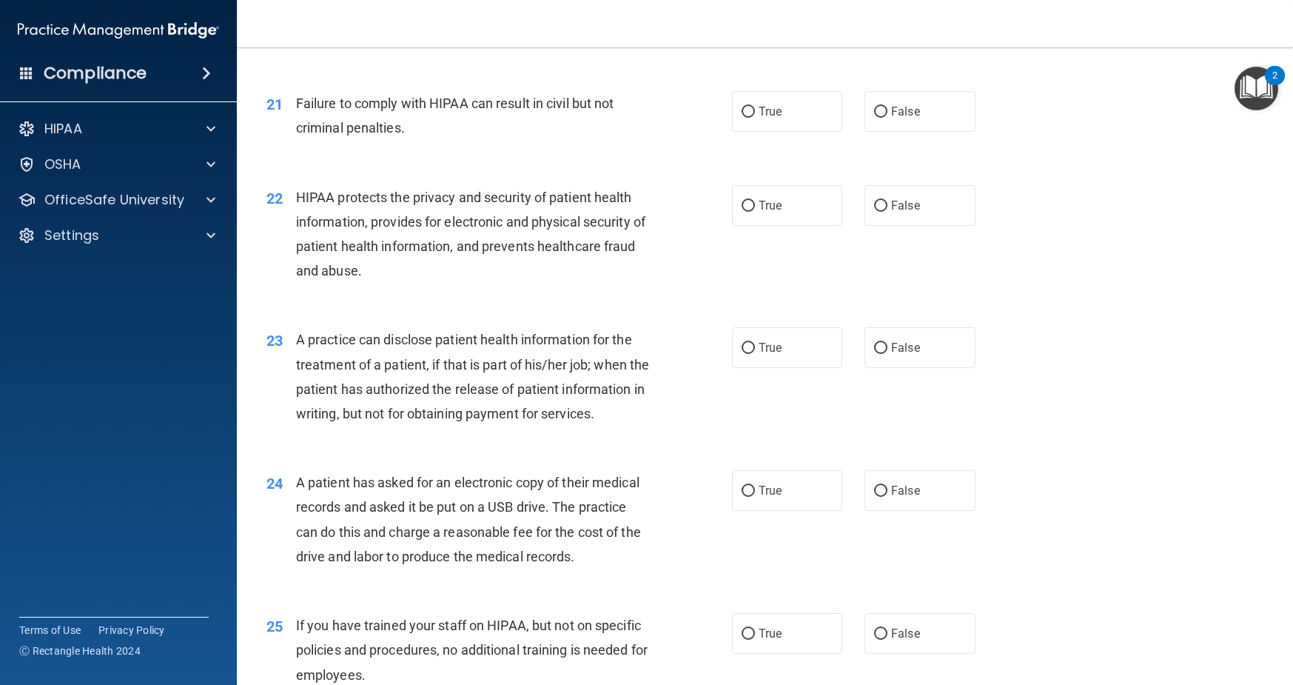
scroll to position [2347, 0]
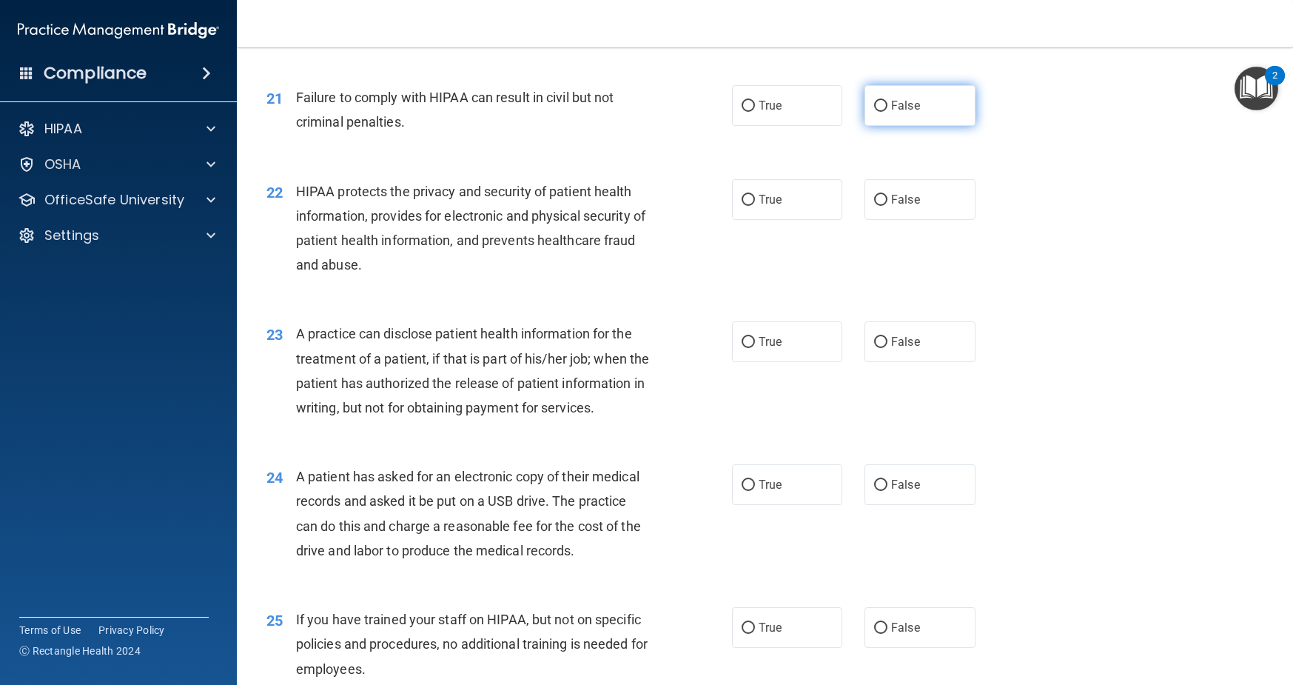
click at [874, 104] on input "False" at bounding box center [880, 106] width 13 height 11
radio input "true"
click at [746, 200] on input "True" at bounding box center [748, 200] width 13 height 11
radio input "true"
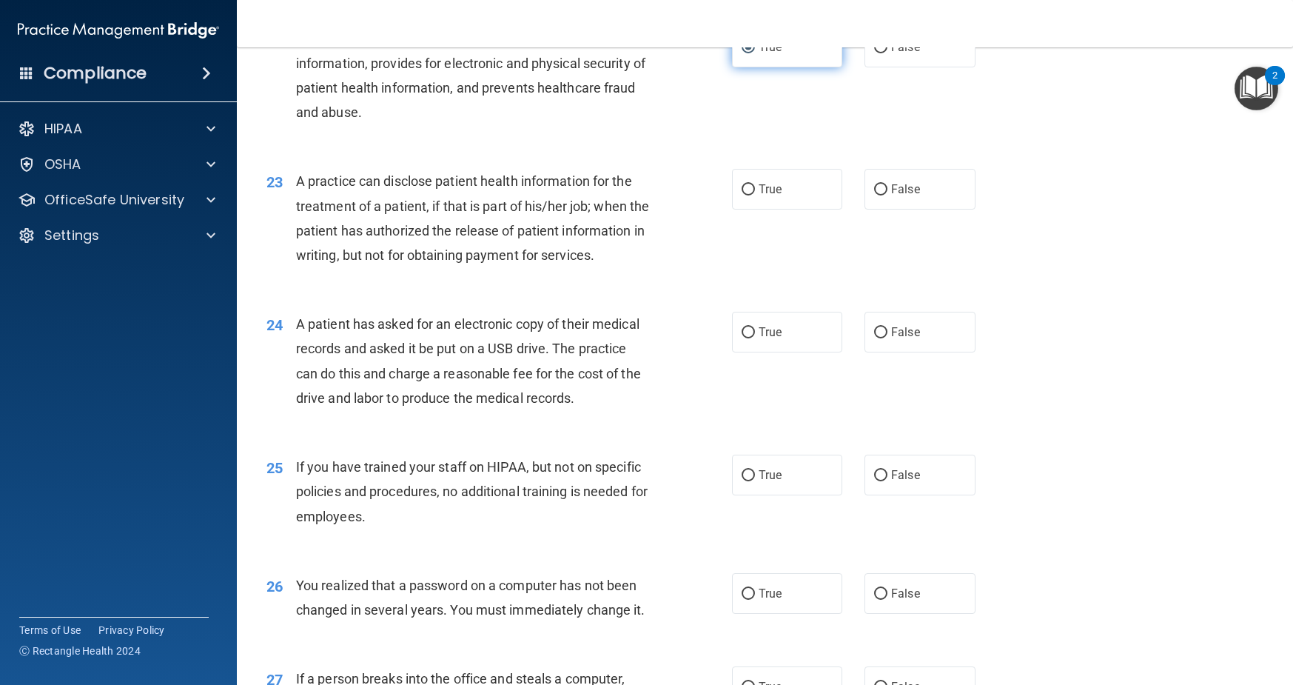
scroll to position [2502, 0]
click at [885, 189] on input "False" at bounding box center [880, 187] width 13 height 11
radio input "true"
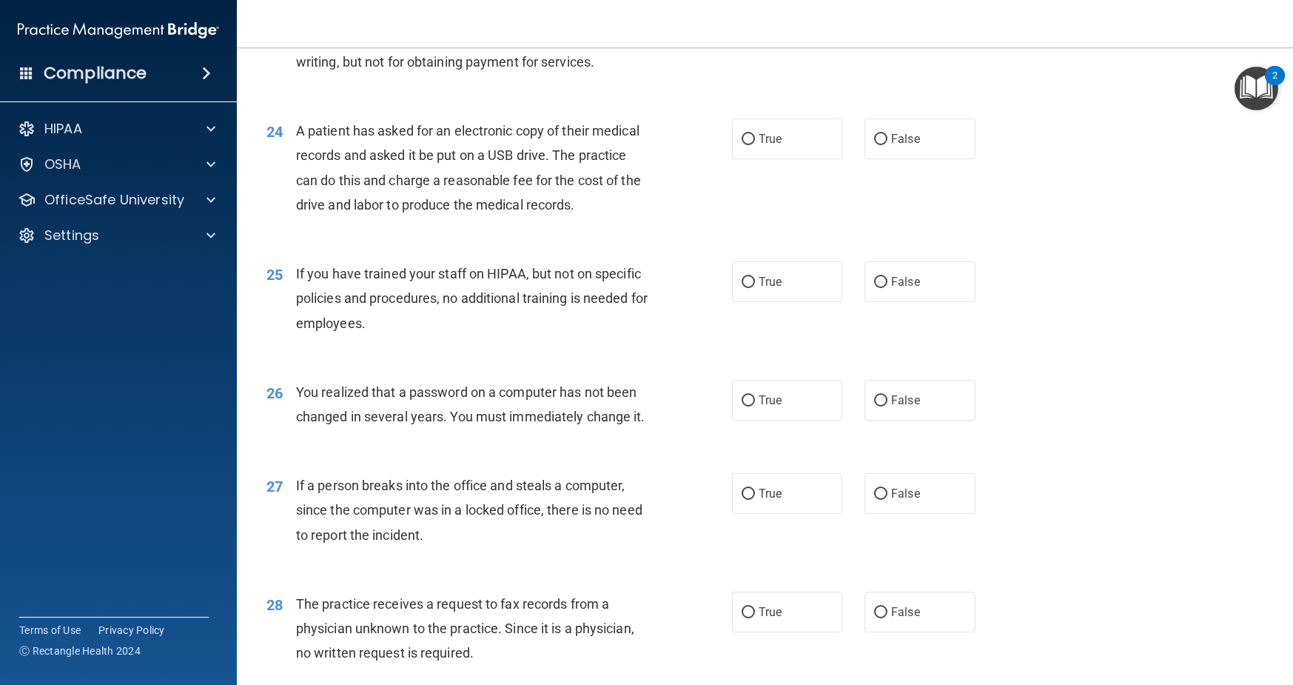
scroll to position [2696, 0]
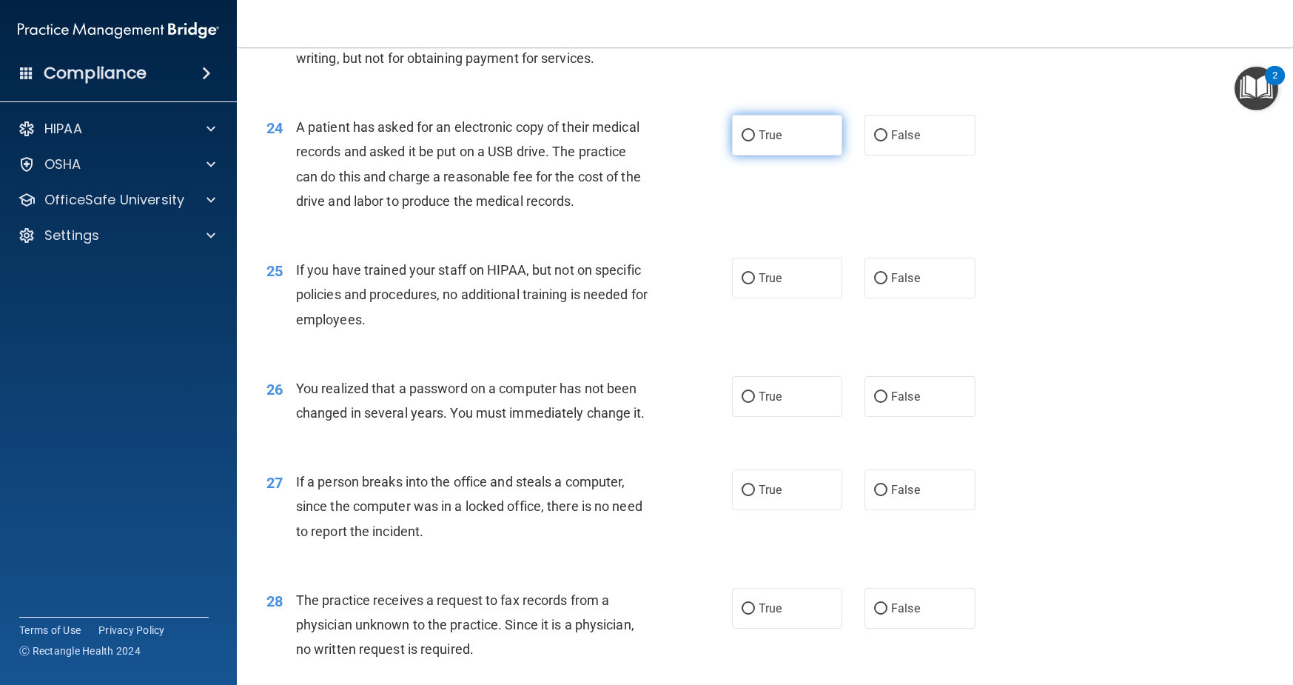
click at [746, 141] on input "True" at bounding box center [748, 135] width 13 height 11
radio input "true"
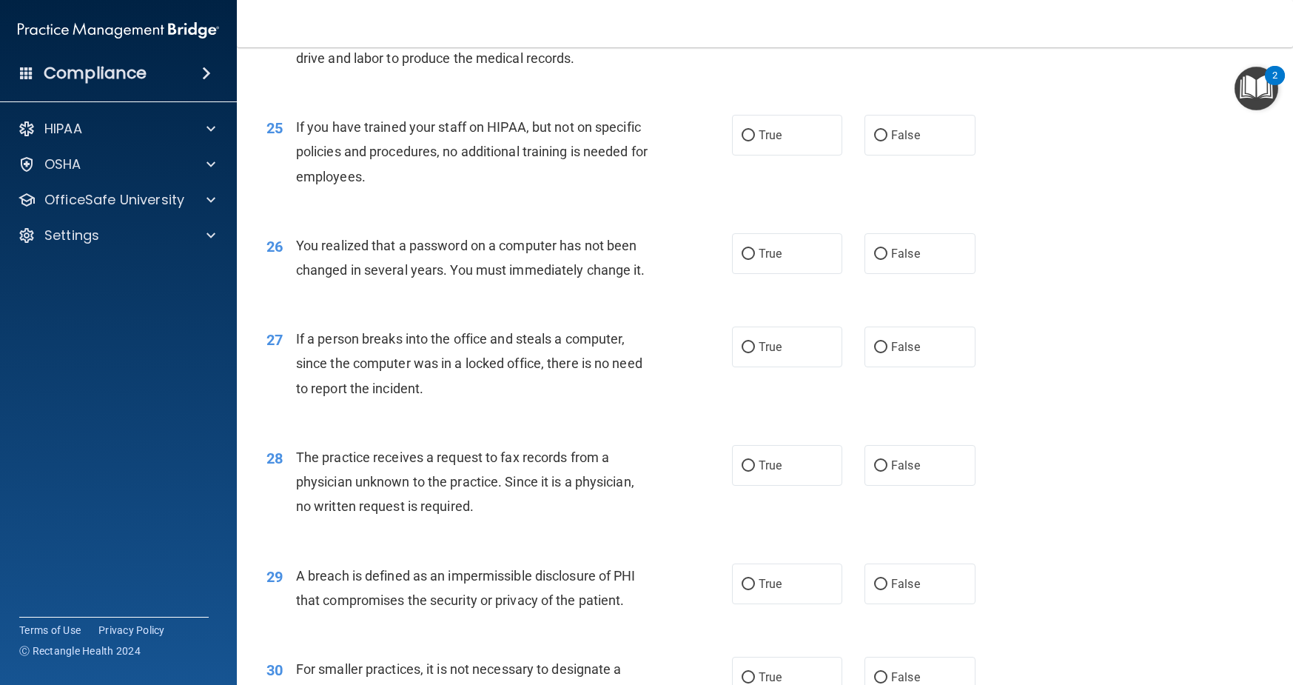
scroll to position [2842, 0]
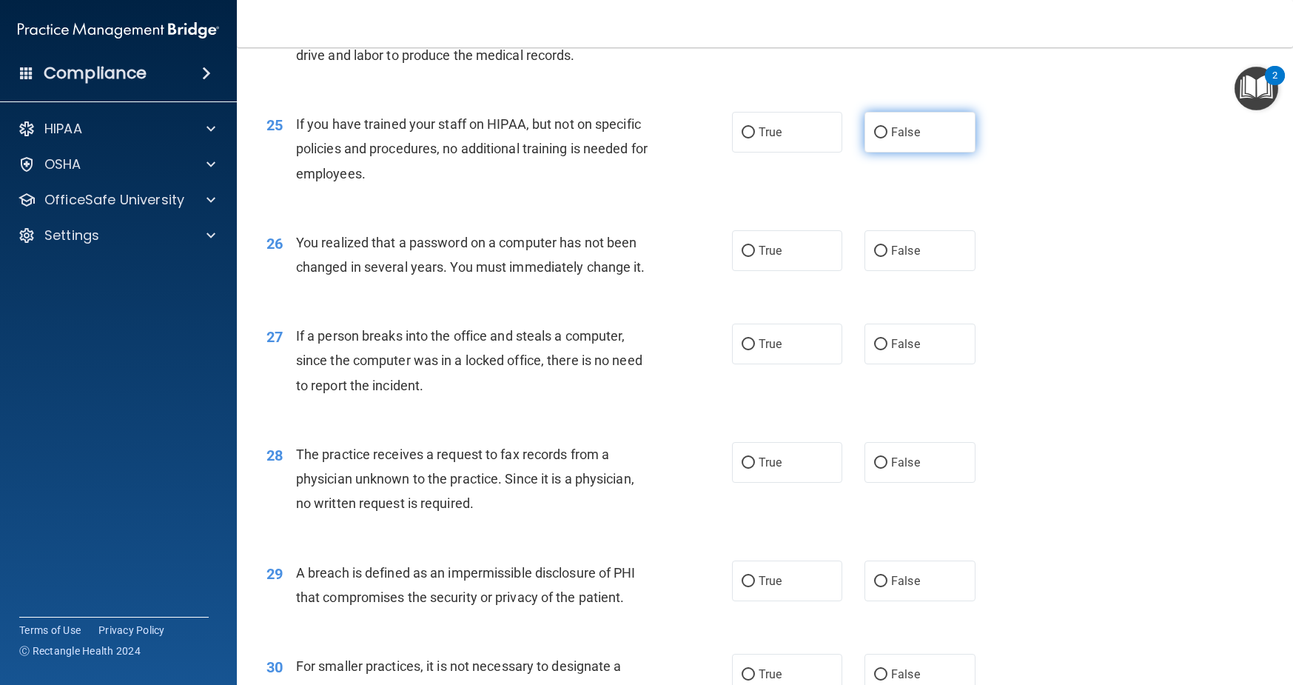
click at [883, 138] on input "False" at bounding box center [880, 132] width 13 height 11
radio input "true"
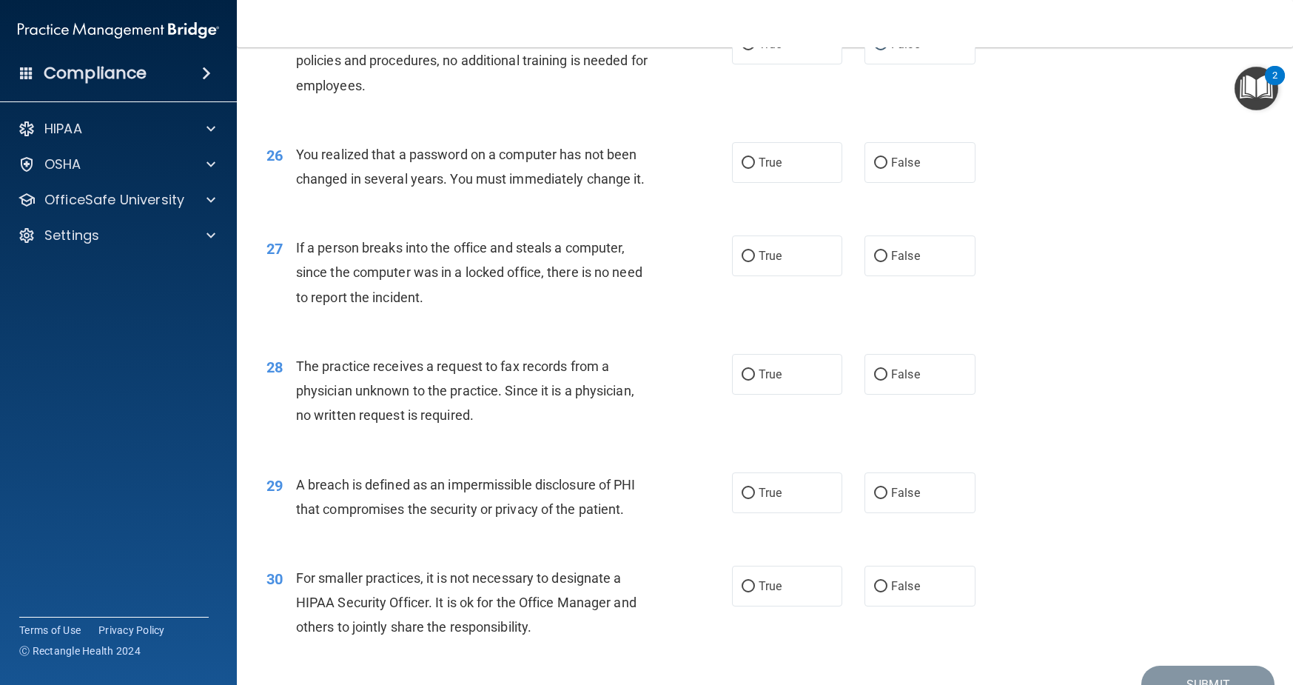
scroll to position [2932, 0]
click at [753, 167] on input "True" at bounding box center [748, 161] width 13 height 11
radio input "true"
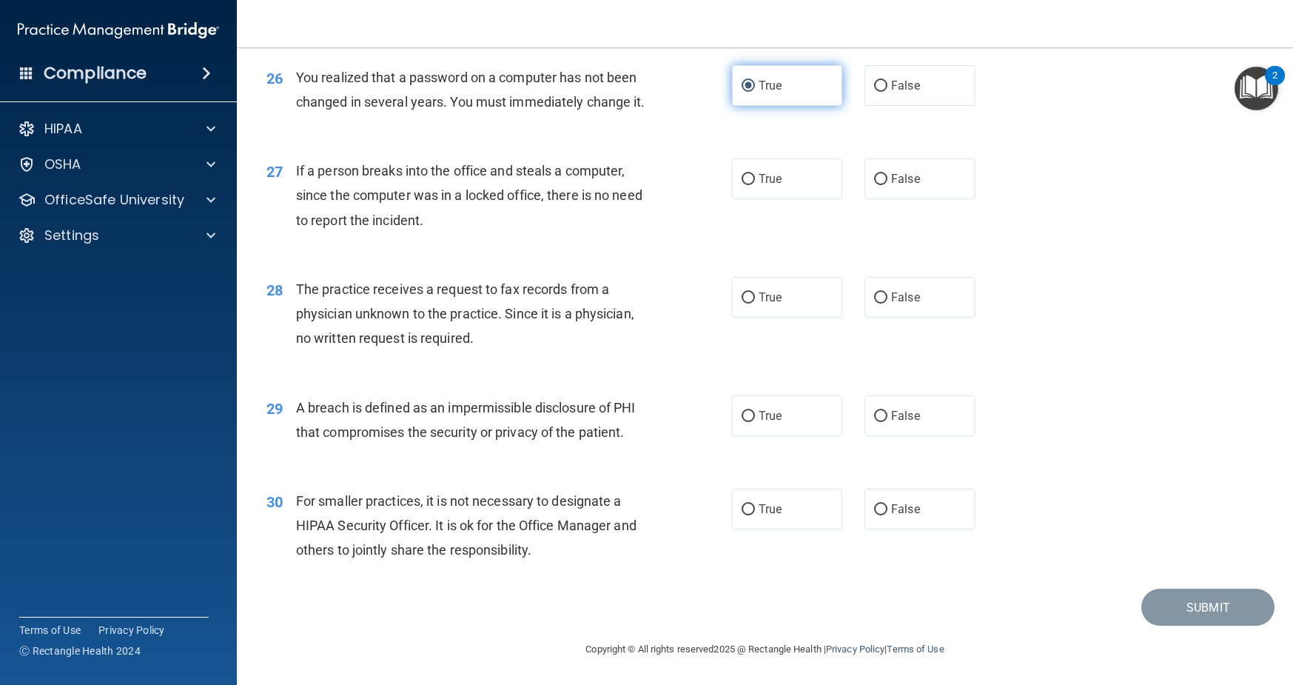
scroll to position [3032, 0]
click at [879, 178] on input "False" at bounding box center [880, 179] width 13 height 11
radio input "true"
click at [751, 296] on input "True" at bounding box center [748, 297] width 13 height 11
radio input "true"
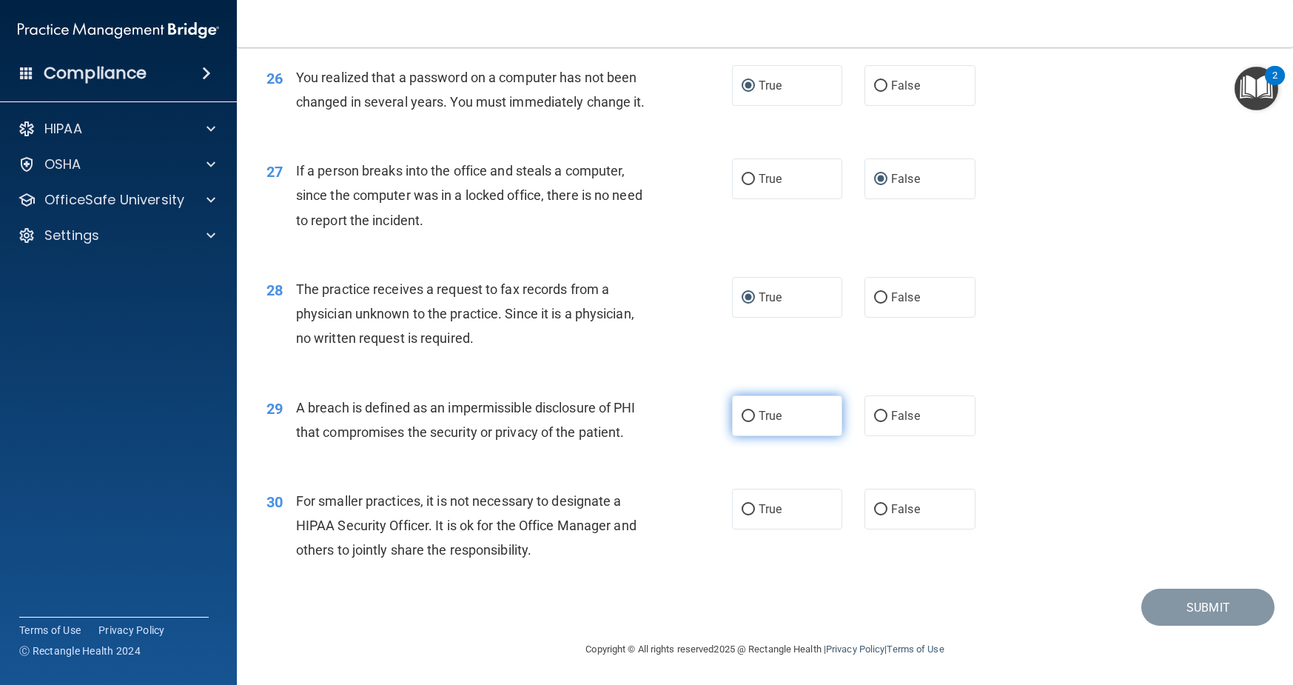
click at [746, 415] on input "True" at bounding box center [748, 416] width 13 height 11
radio input "true"
click at [877, 511] on input "False" at bounding box center [880, 509] width 13 height 11
radio input "true"
click at [1202, 606] on button "Submit" at bounding box center [1208, 608] width 133 height 38
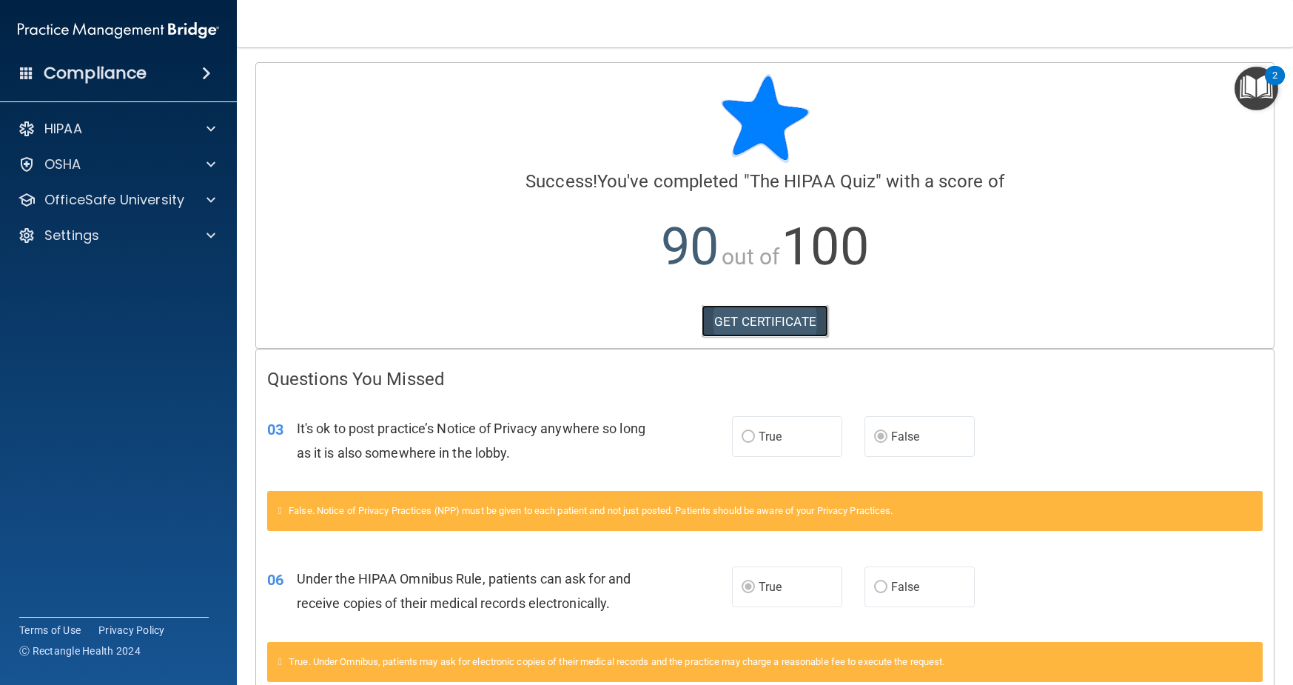
click at [745, 310] on link "GET CERTIFICATE" at bounding box center [765, 321] width 127 height 33
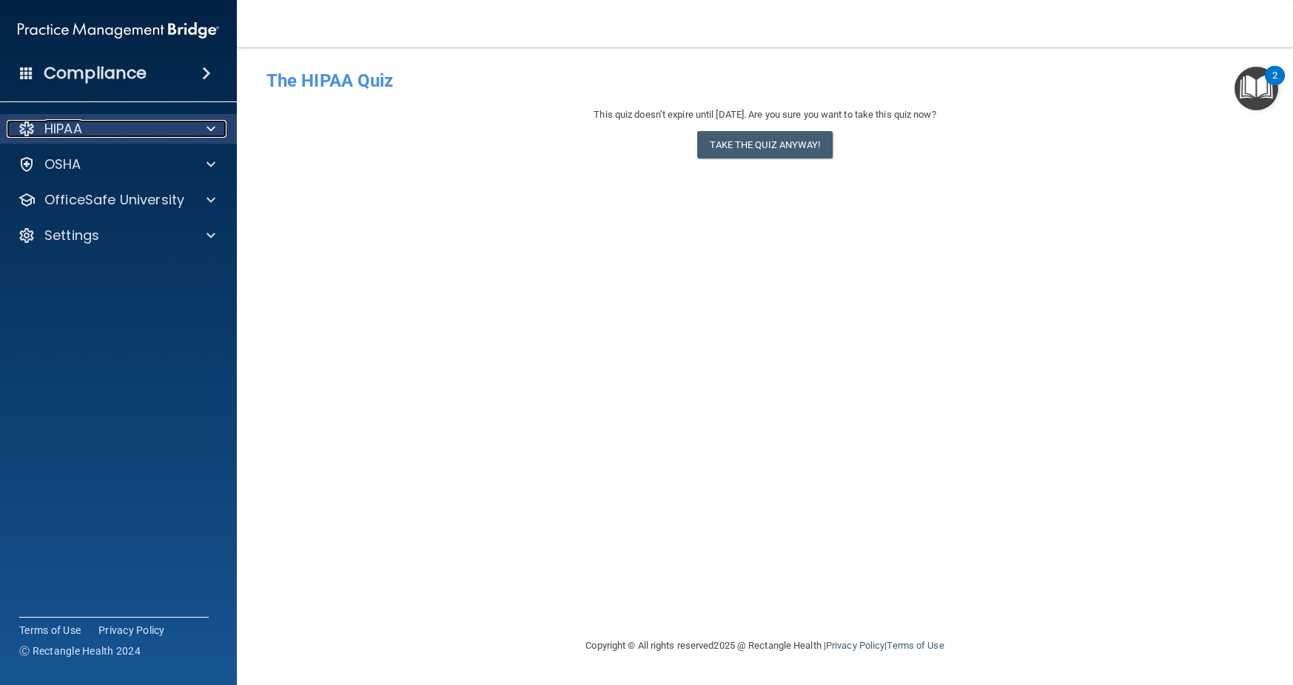
click at [201, 129] on div at bounding box center [208, 129] width 37 height 18
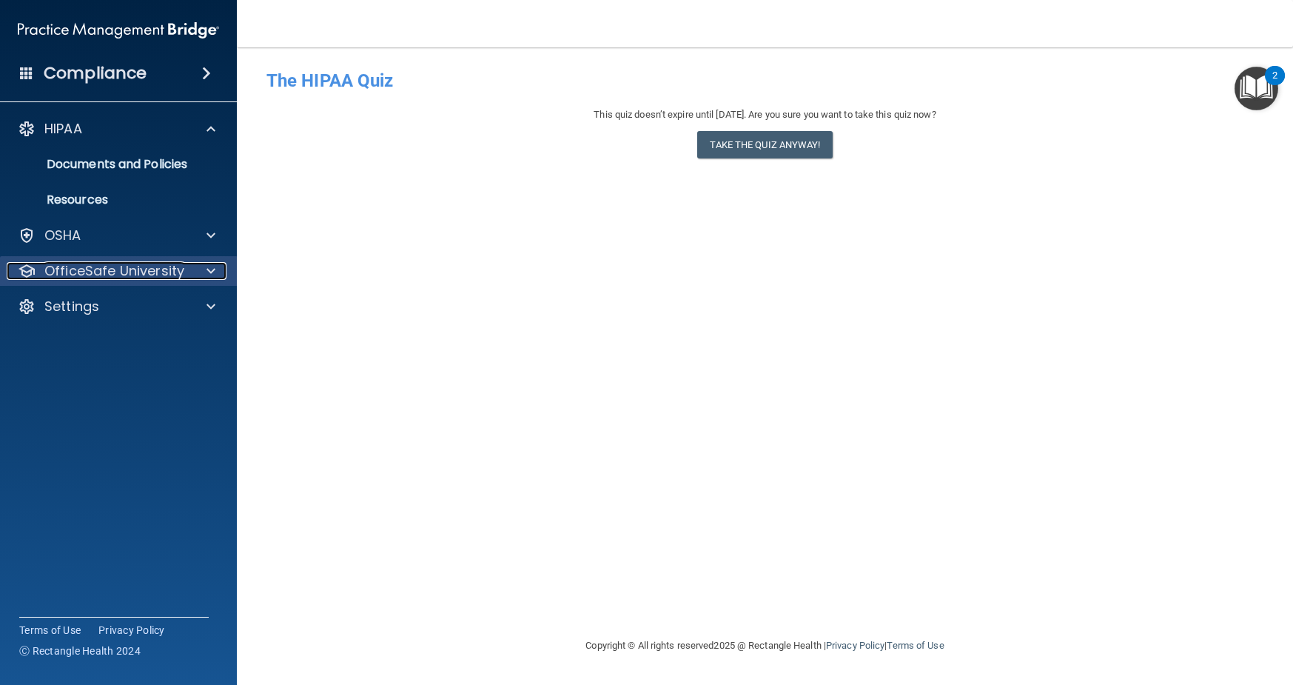
click at [209, 275] on span at bounding box center [211, 271] width 9 height 18
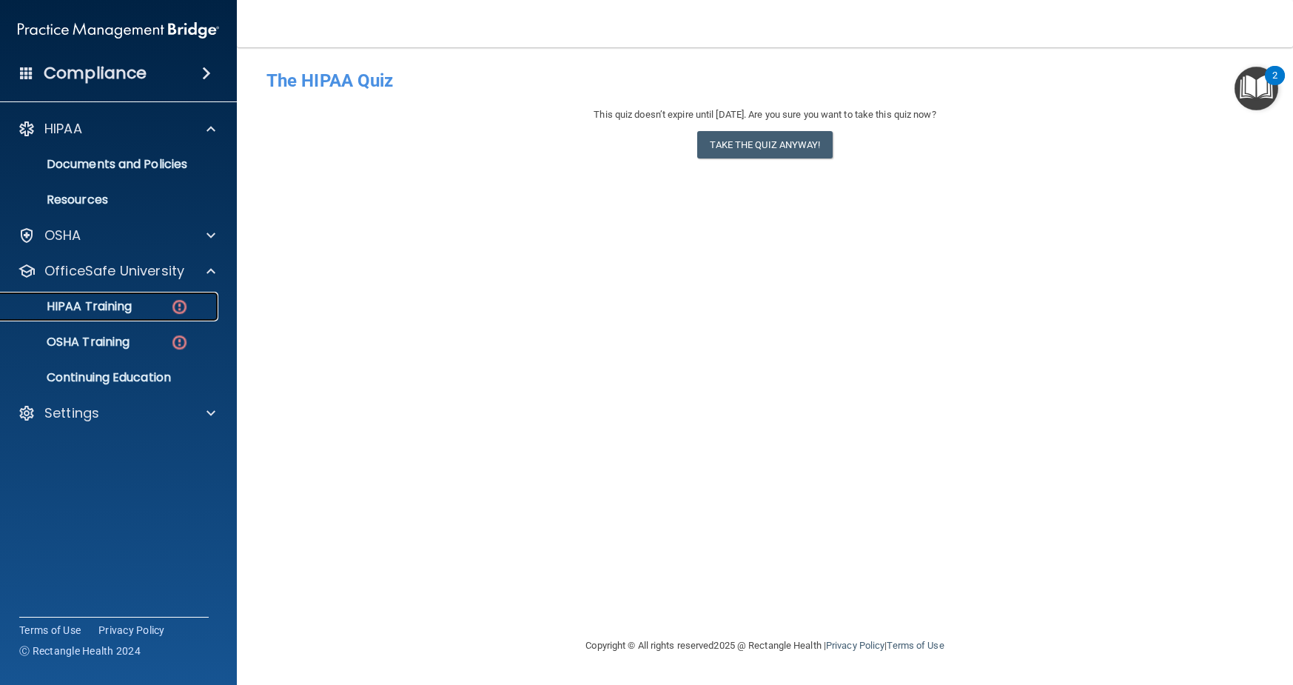
click at [157, 305] on div "HIPAA Training" at bounding box center [111, 306] width 202 height 15
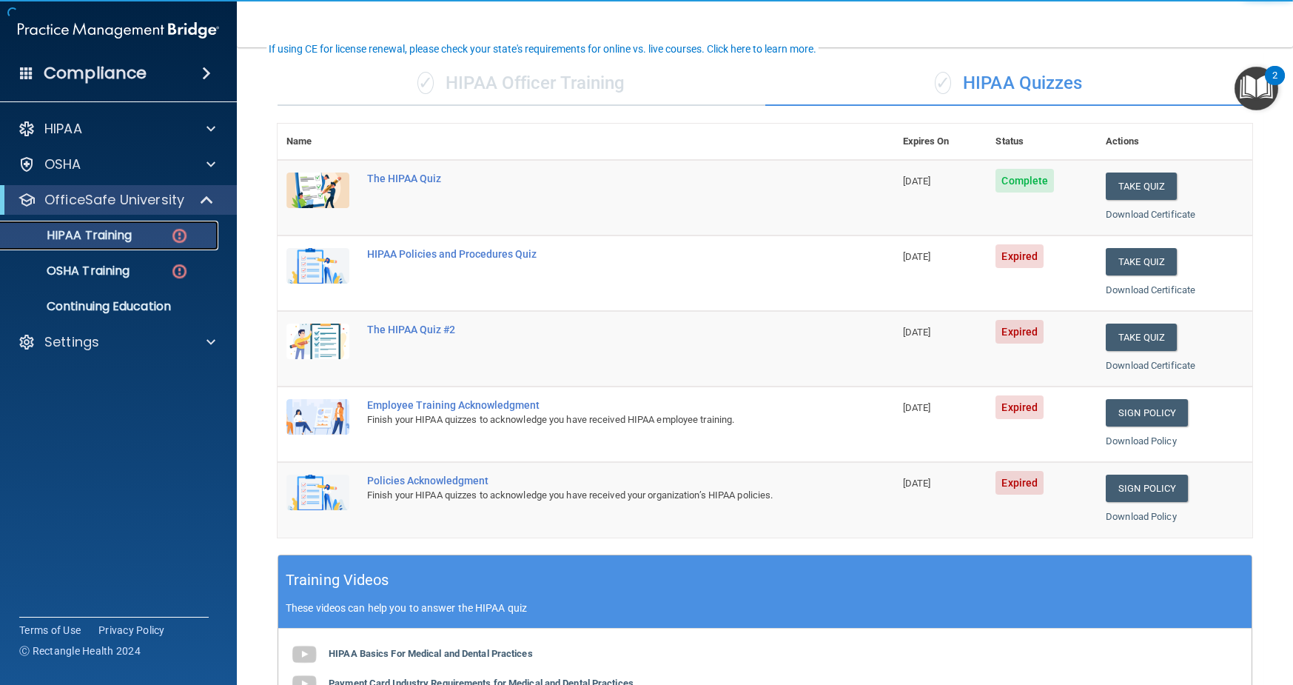
scroll to position [104, 0]
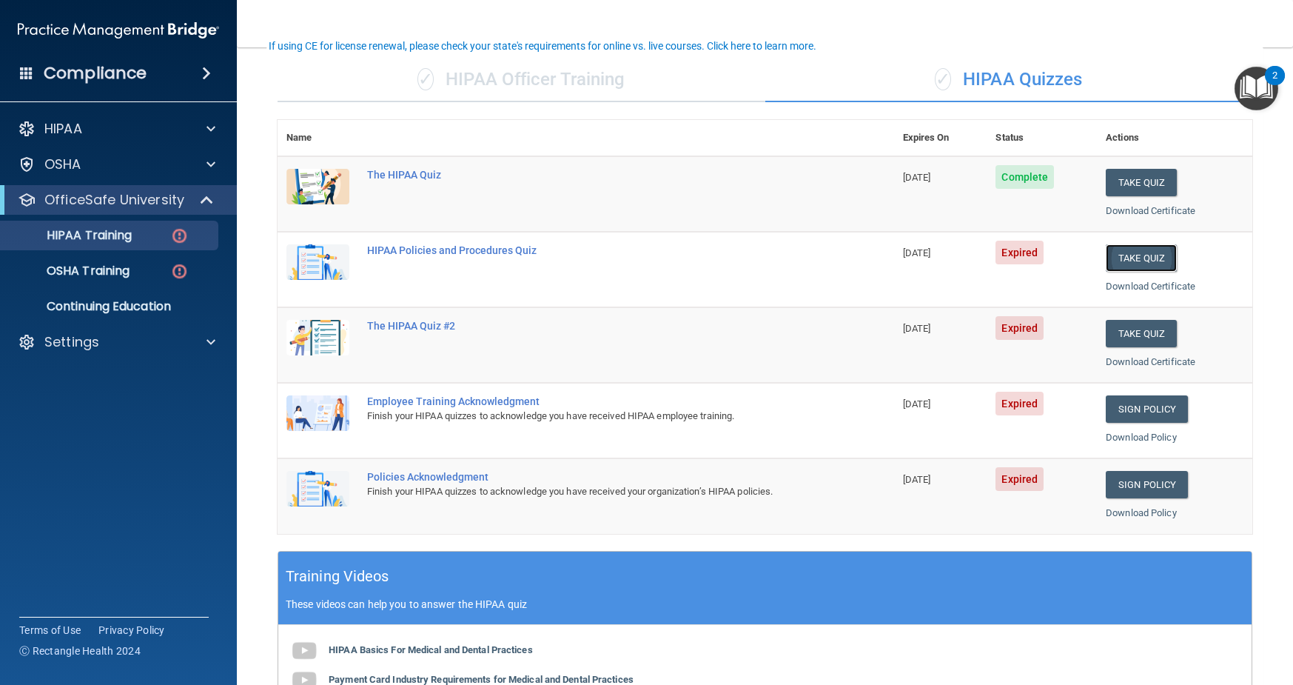
click at [1148, 258] on button "Take Quiz" at bounding box center [1141, 257] width 71 height 27
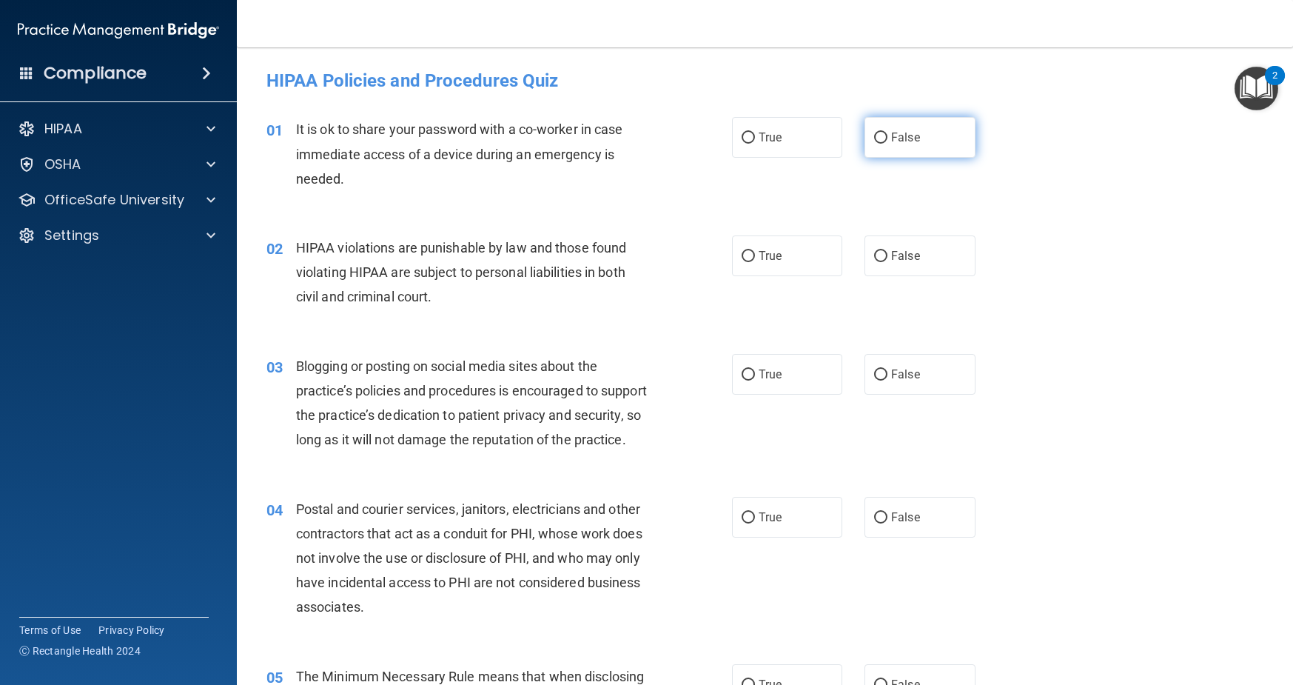
click at [882, 138] on input "False" at bounding box center [880, 138] width 13 height 11
radio input "true"
click at [746, 255] on input "True" at bounding box center [748, 256] width 13 height 11
radio input "true"
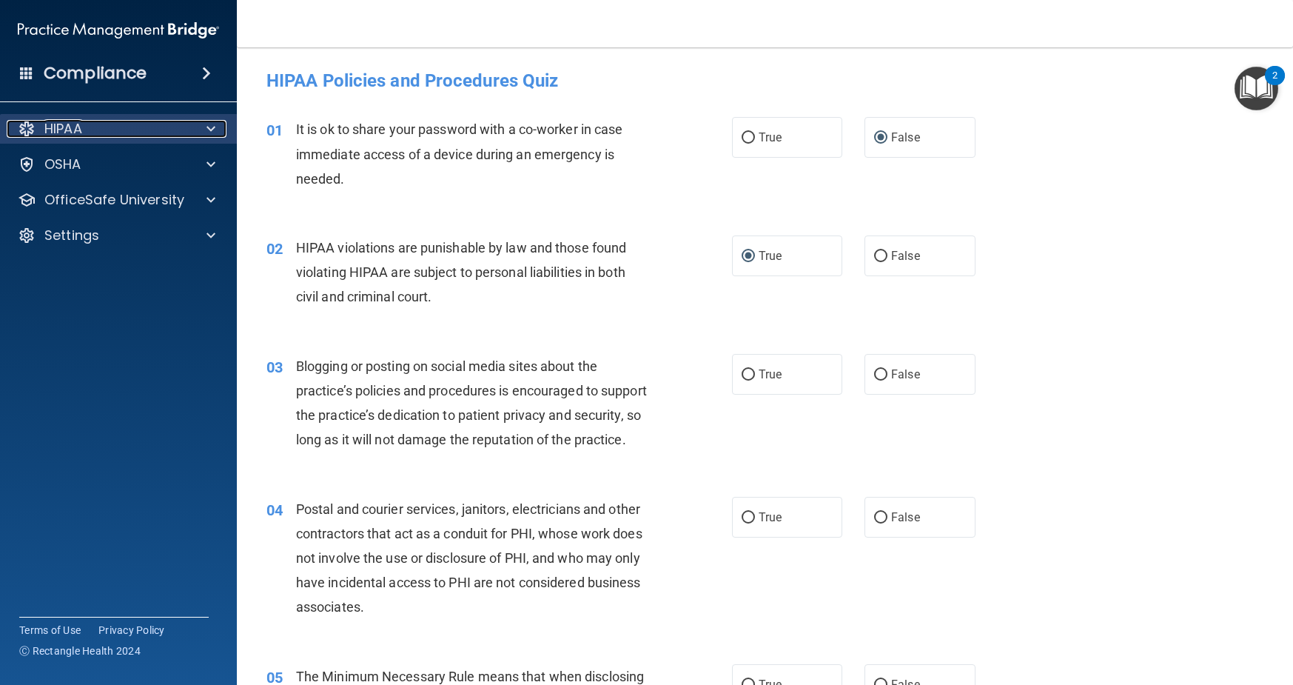
click at [212, 127] on span at bounding box center [211, 129] width 9 height 18
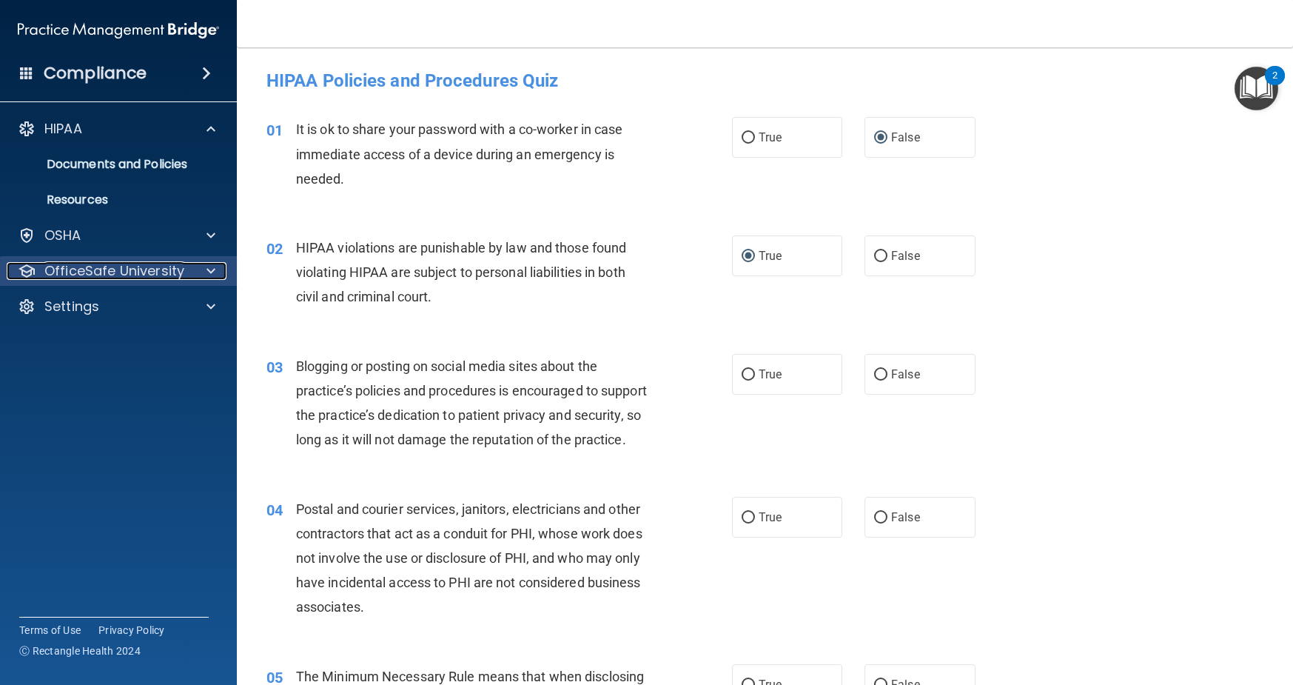
click at [214, 272] on span at bounding box center [211, 271] width 9 height 18
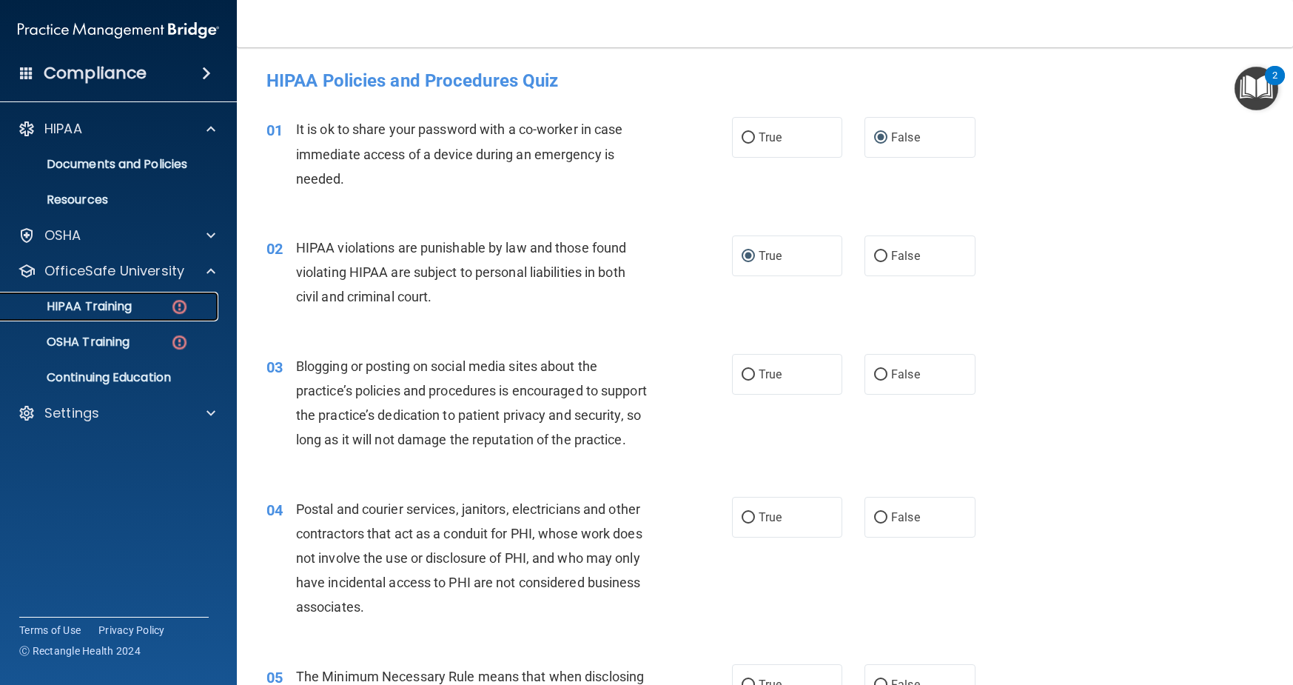
click at [138, 311] on div "HIPAA Training" at bounding box center [111, 306] width 202 height 15
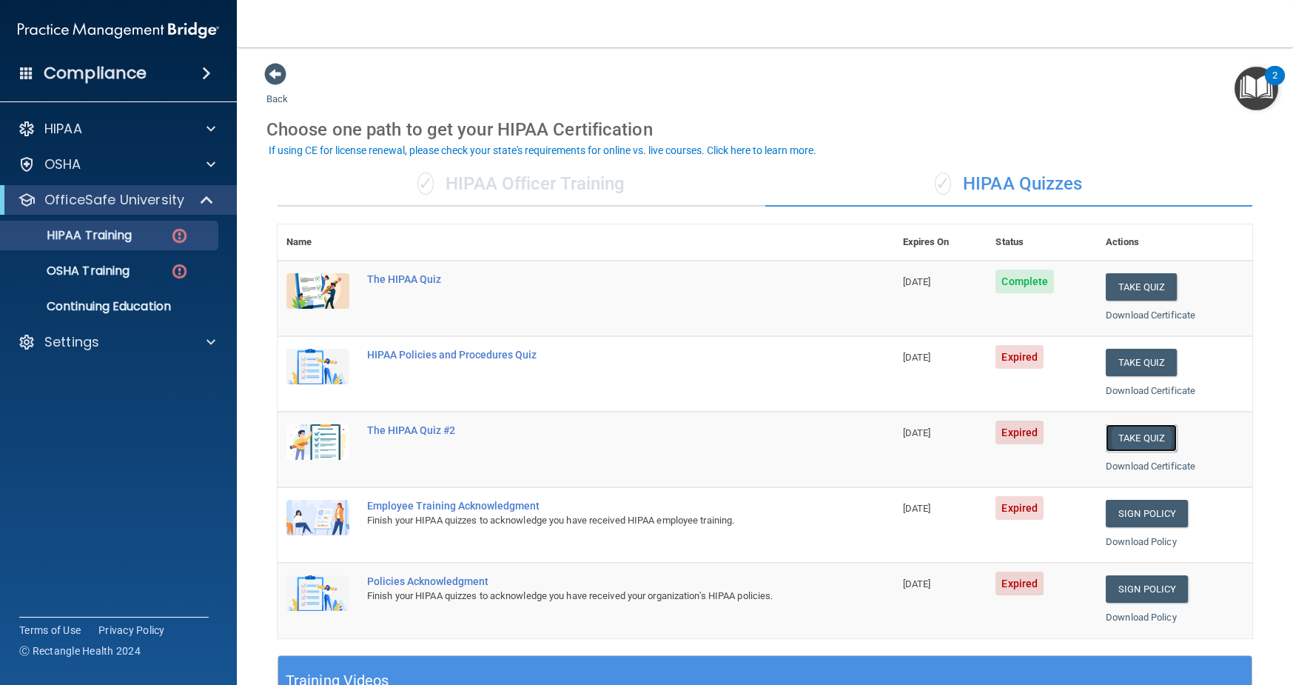
click at [1134, 437] on button "Take Quiz" at bounding box center [1141, 437] width 71 height 27
